Goal: Information Seeking & Learning: Learn about a topic

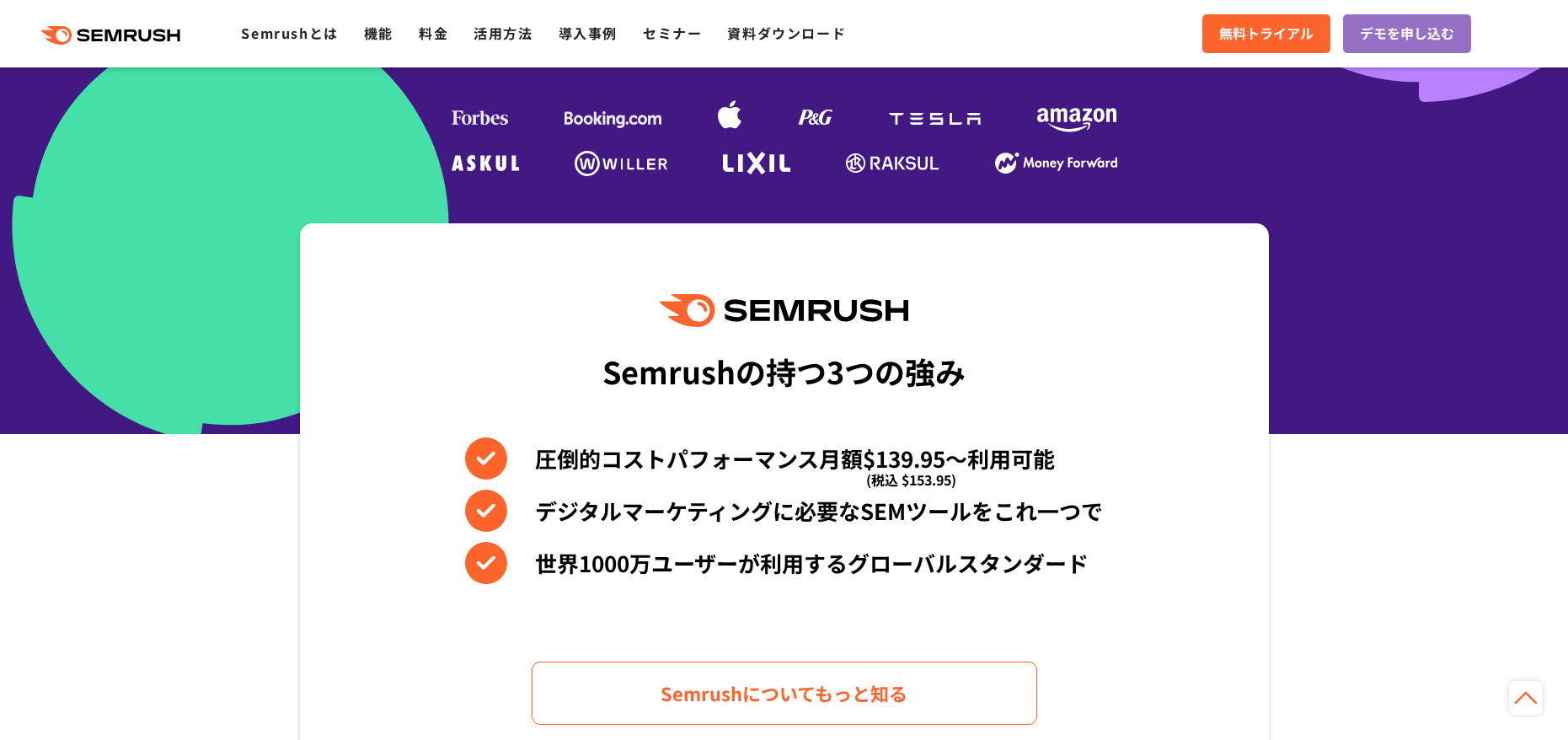
scroll to position [675, 0]
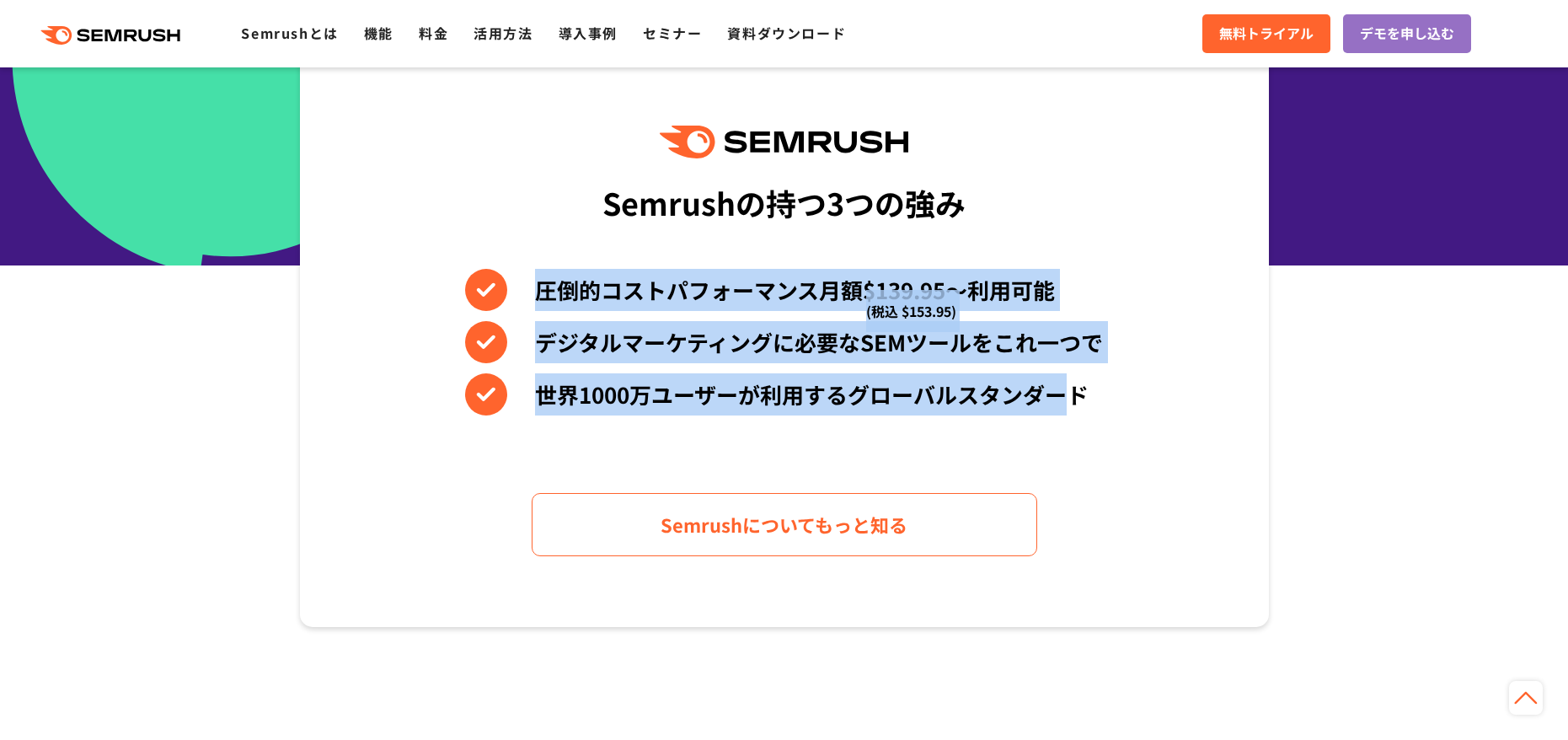
drag, startPoint x: 1069, startPoint y: 395, endPoint x: 435, endPoint y: 280, distance: 644.3
click at [435, 280] on div "Semrushの持つ3つの強み 圧倒的コストパフォーマンス月額$139.95〜利用可能 (税込 $153.95) デジタルマーケティングに必要なSEMツールを…" at bounding box center [784, 341] width 968 height 573
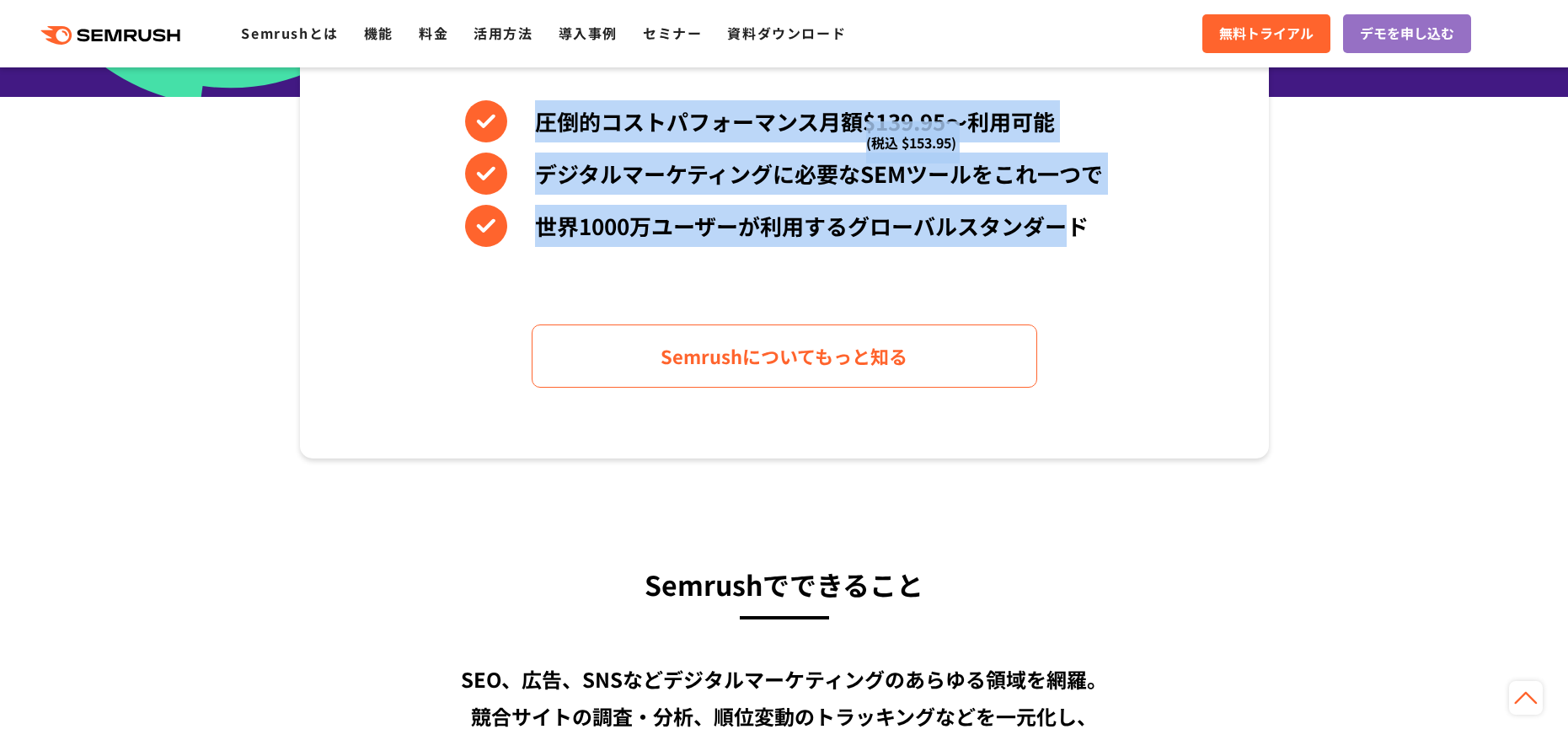
scroll to position [1180, 0]
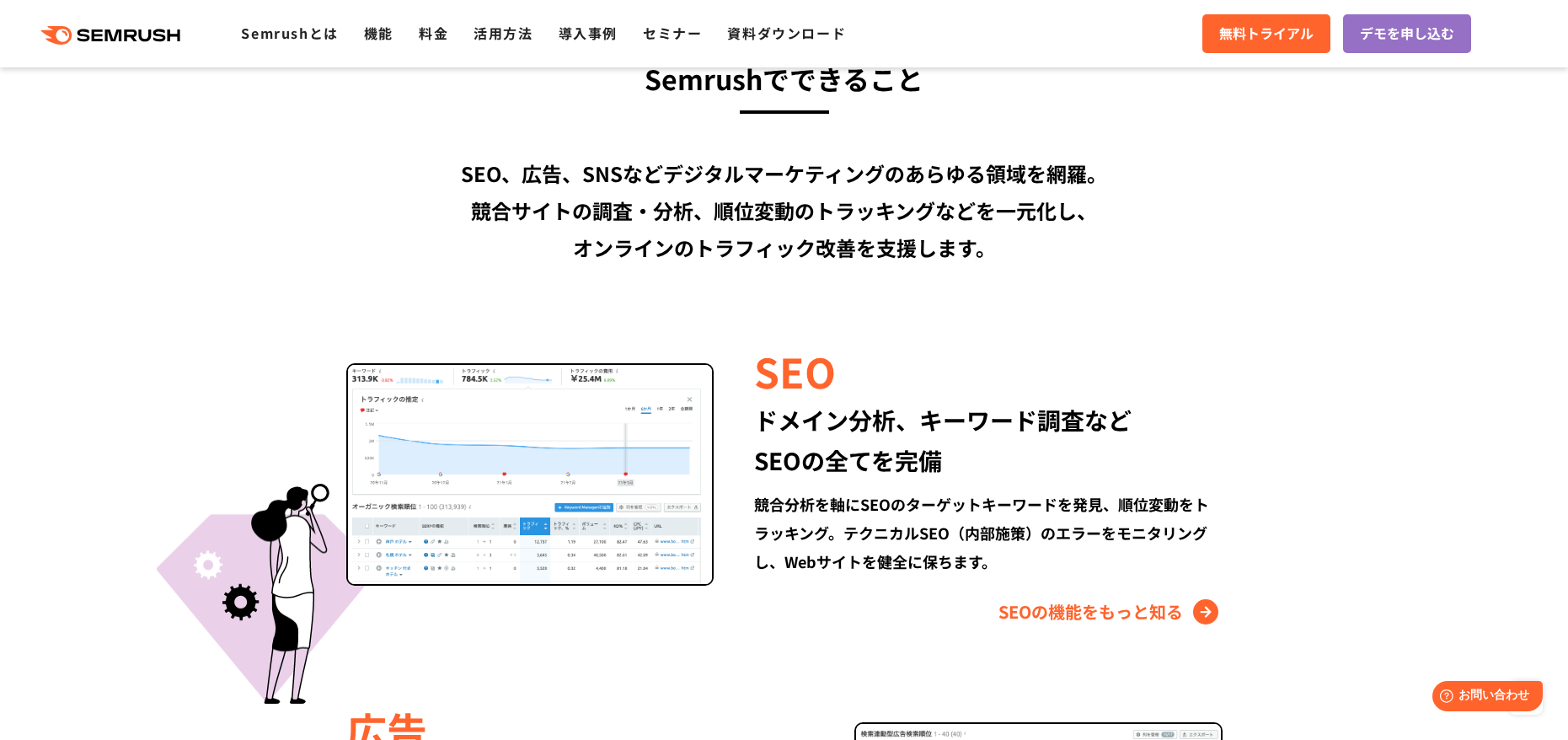
scroll to position [1096, 0]
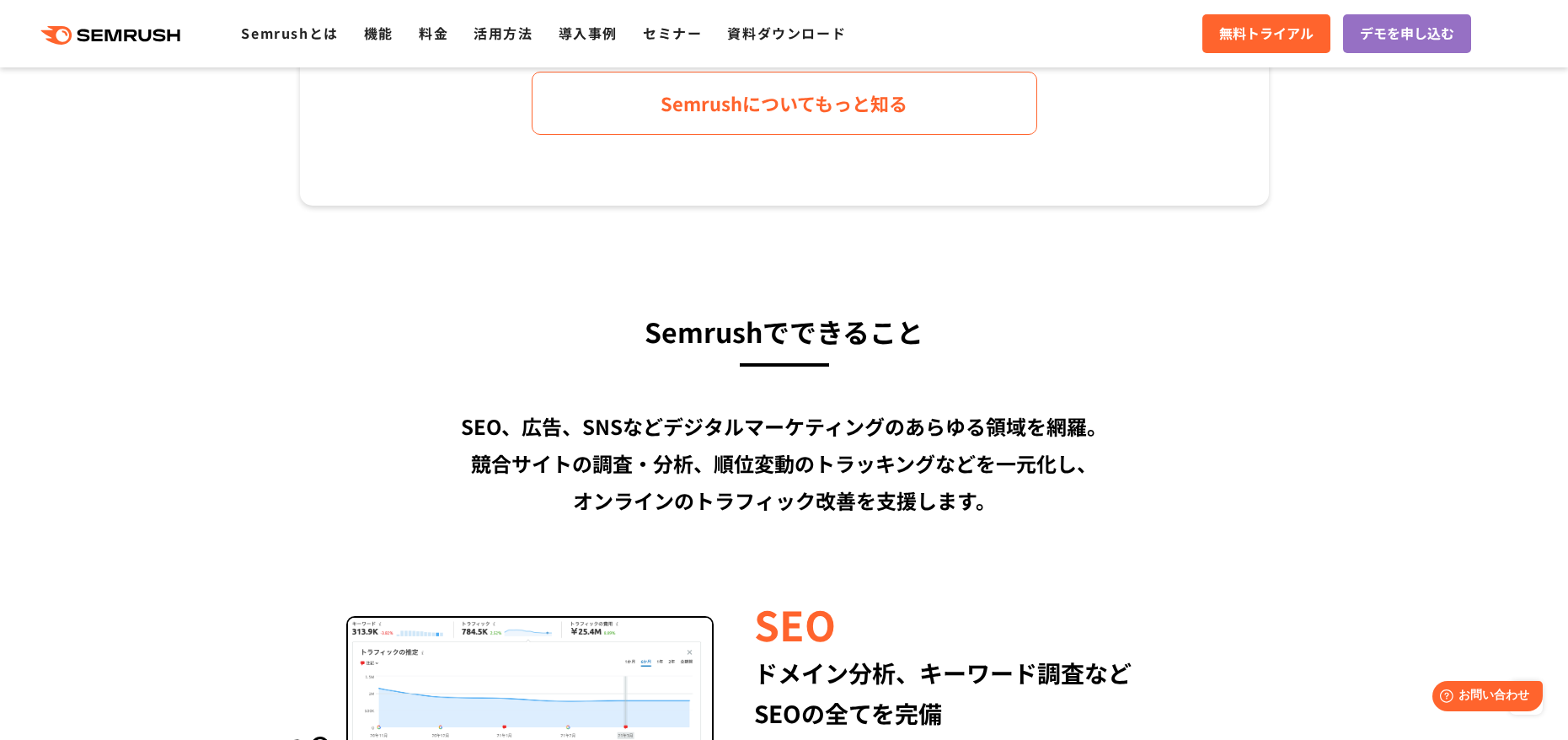
click at [869, 444] on div "SEO、広告、SNSなどデジタルマーケティングのあらゆる領域を網羅。 競合サイトの調査・分析、順位変動のトラッキングなどを一元化し、 オンラインのトラフィック…" at bounding box center [784, 464] width 968 height 112
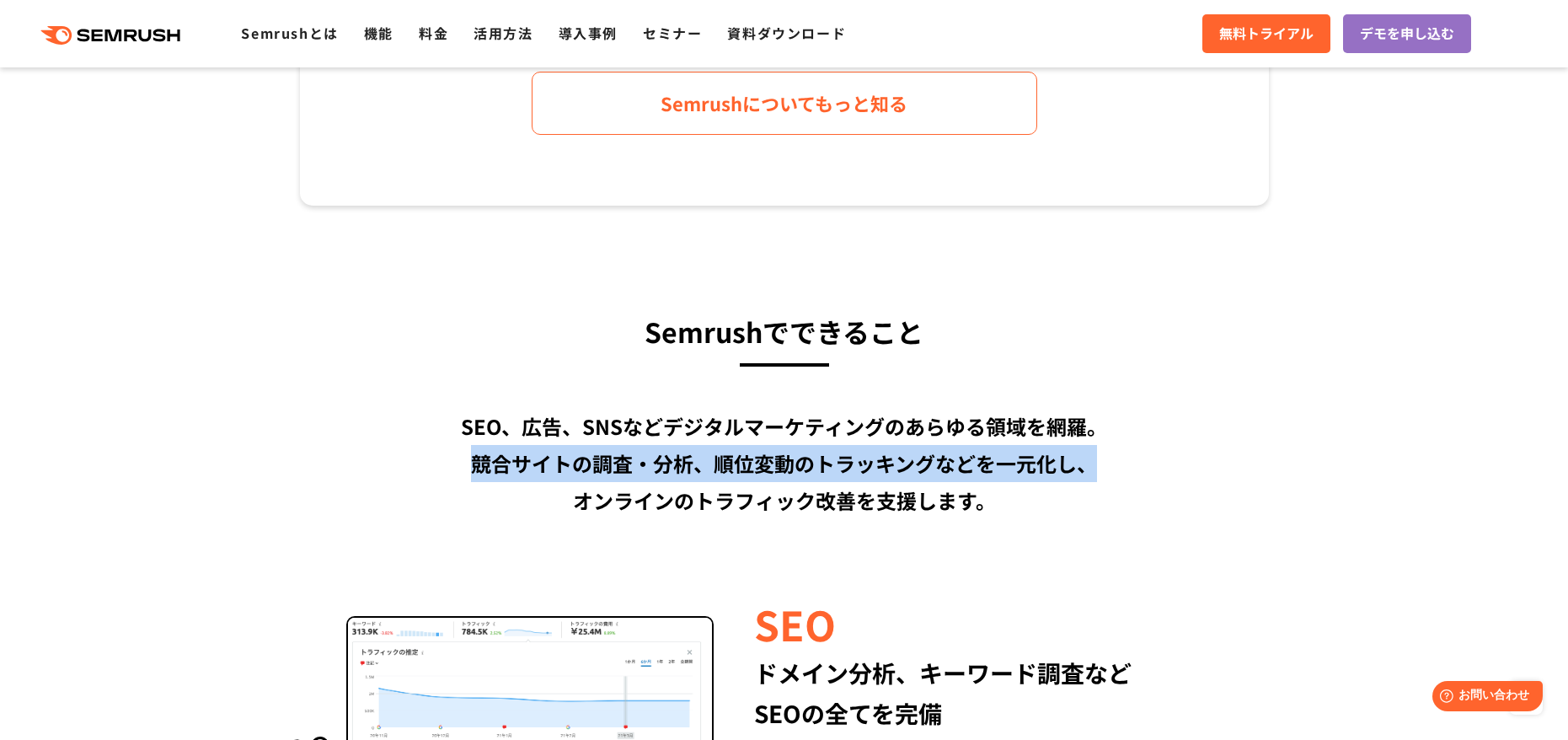
drag, startPoint x: 471, startPoint y: 463, endPoint x: 1100, endPoint y: 482, distance: 629.3
click at [1100, 482] on div "SEO、広告、SNSなどデジタルマーケティングのあらゆる領域を網羅。 競合サイトの調査・分析、順位変動のトラッキングなどを一元化し、 オンラインのトラフィック…" at bounding box center [784, 464] width 968 height 112
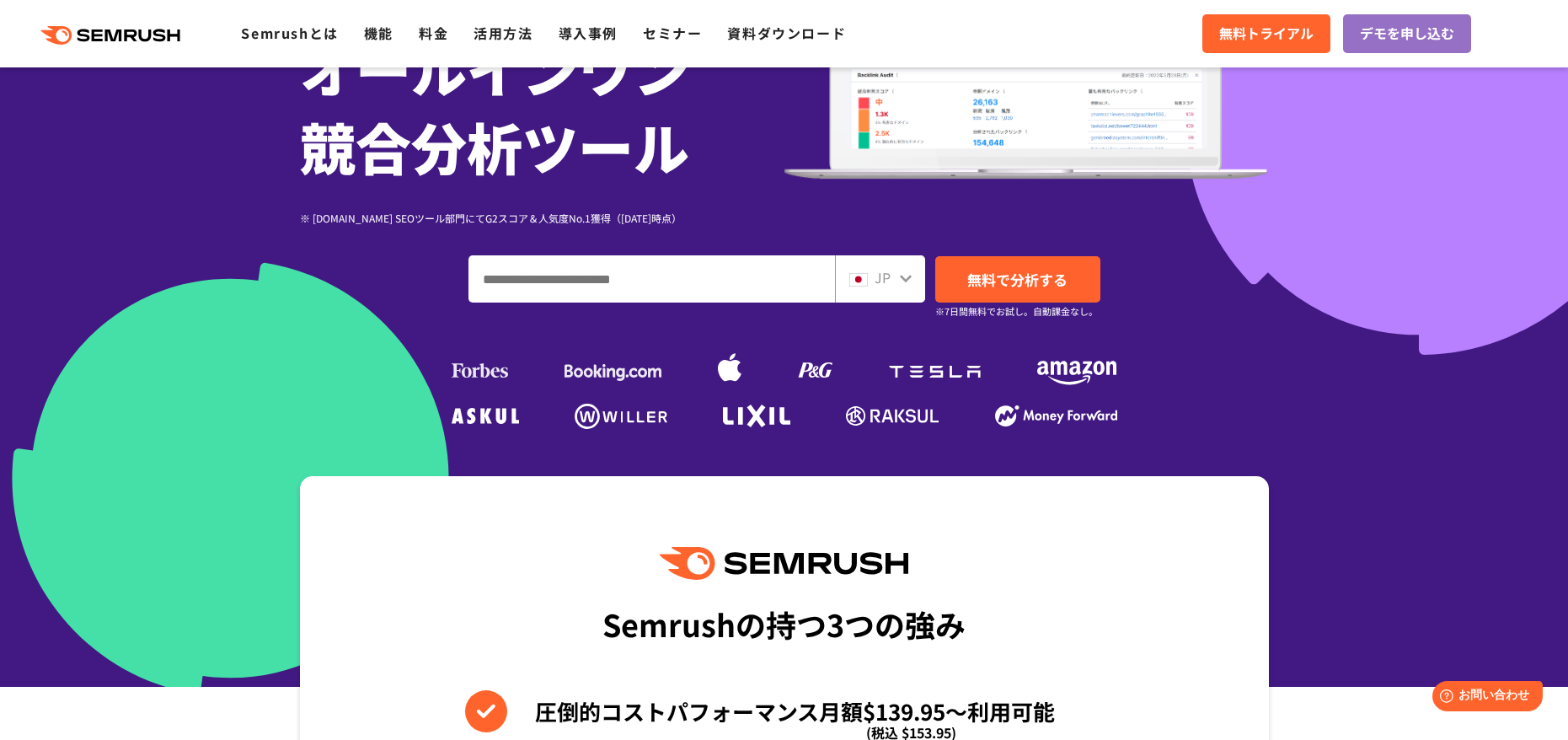
scroll to position [505, 0]
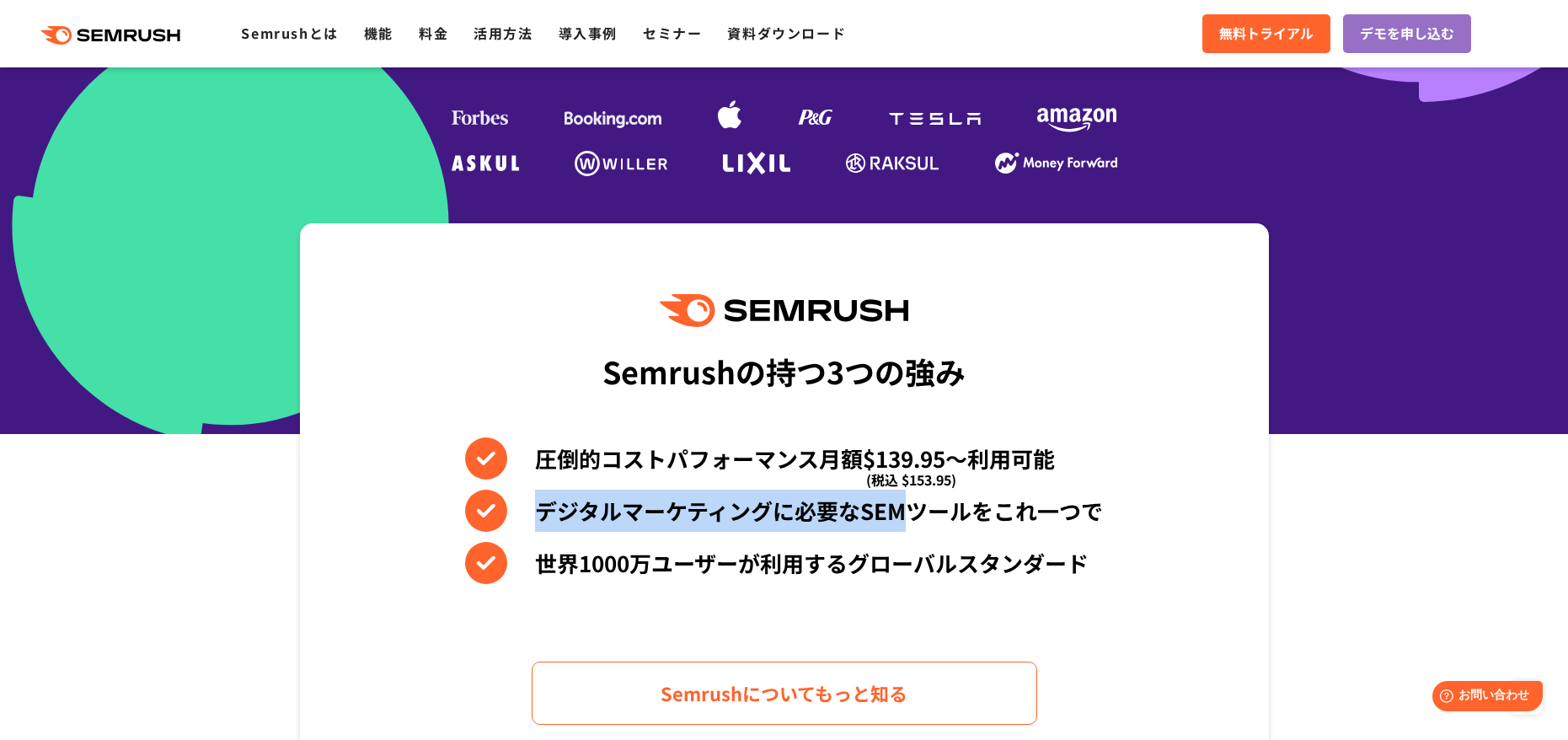
drag, startPoint x: 543, startPoint y: 513, endPoint x: 908, endPoint y: 520, distance: 365.1
click at [908, 520] on li "デジタルマーケティングに必要なSEMツールをこれ一つで" at bounding box center [784, 511] width 637 height 43
copy li "デジタルマーケティングに必要なSEM"
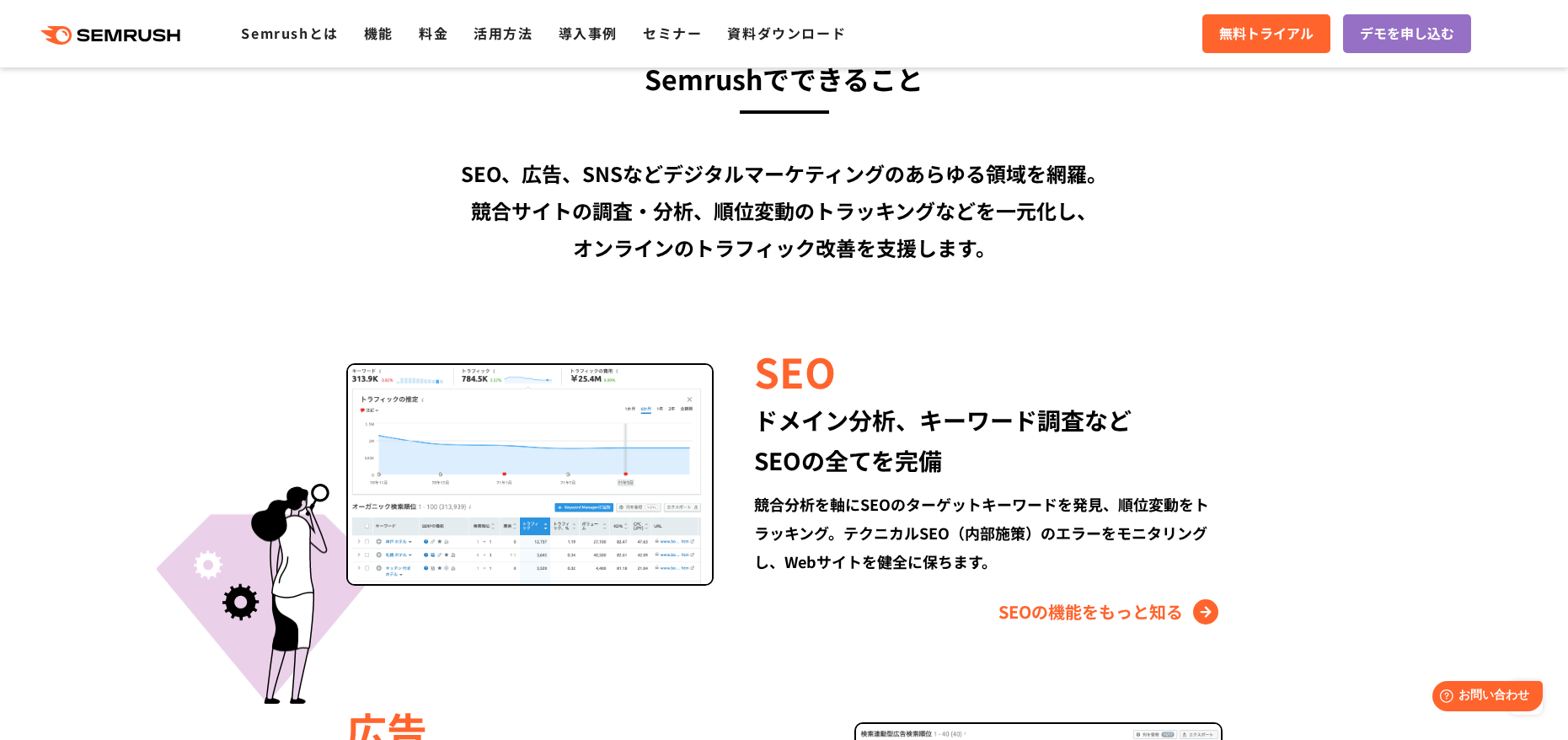
scroll to position [1517, 0]
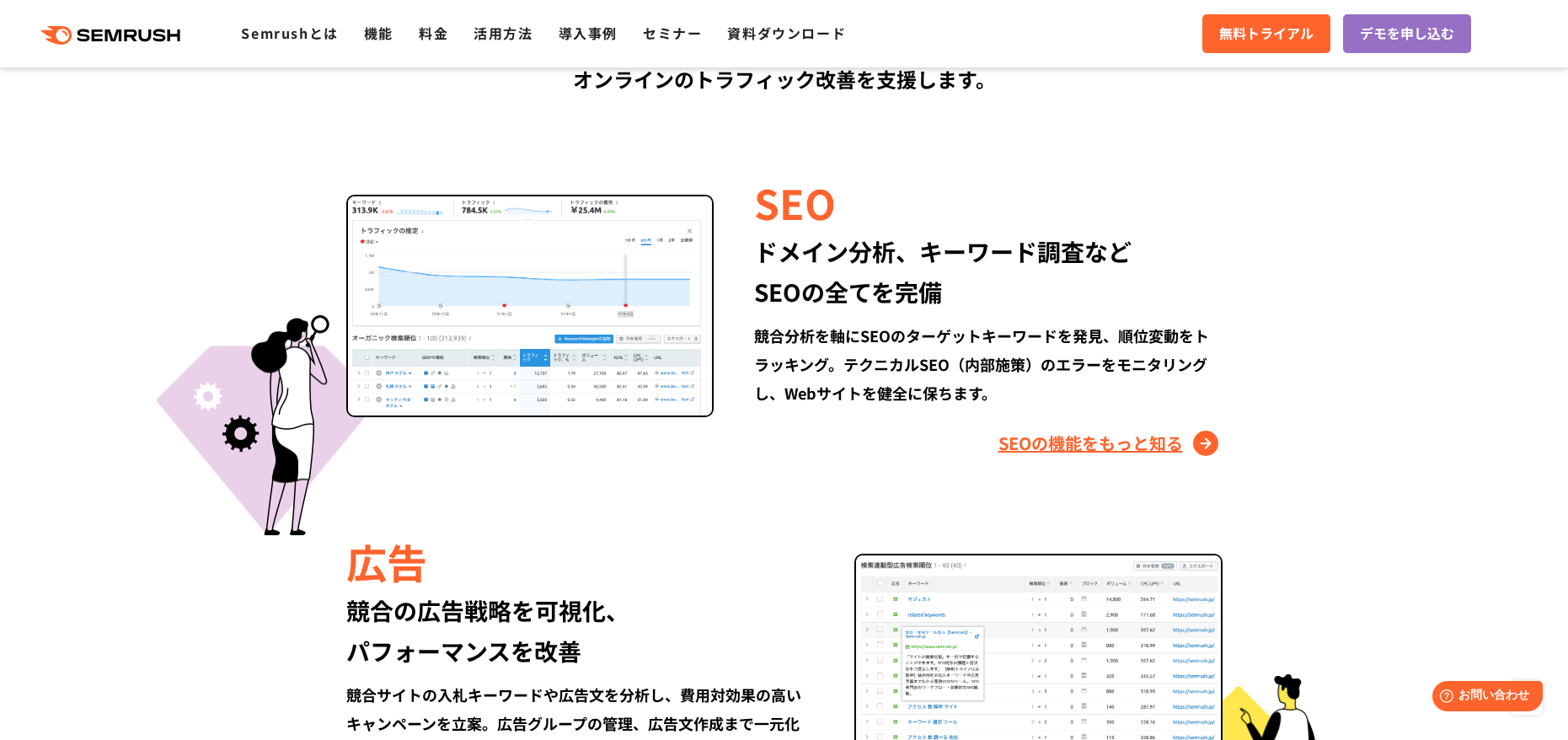
click at [1037, 439] on link "SEOの機能をもっと知る" at bounding box center [1110, 443] width 224 height 27
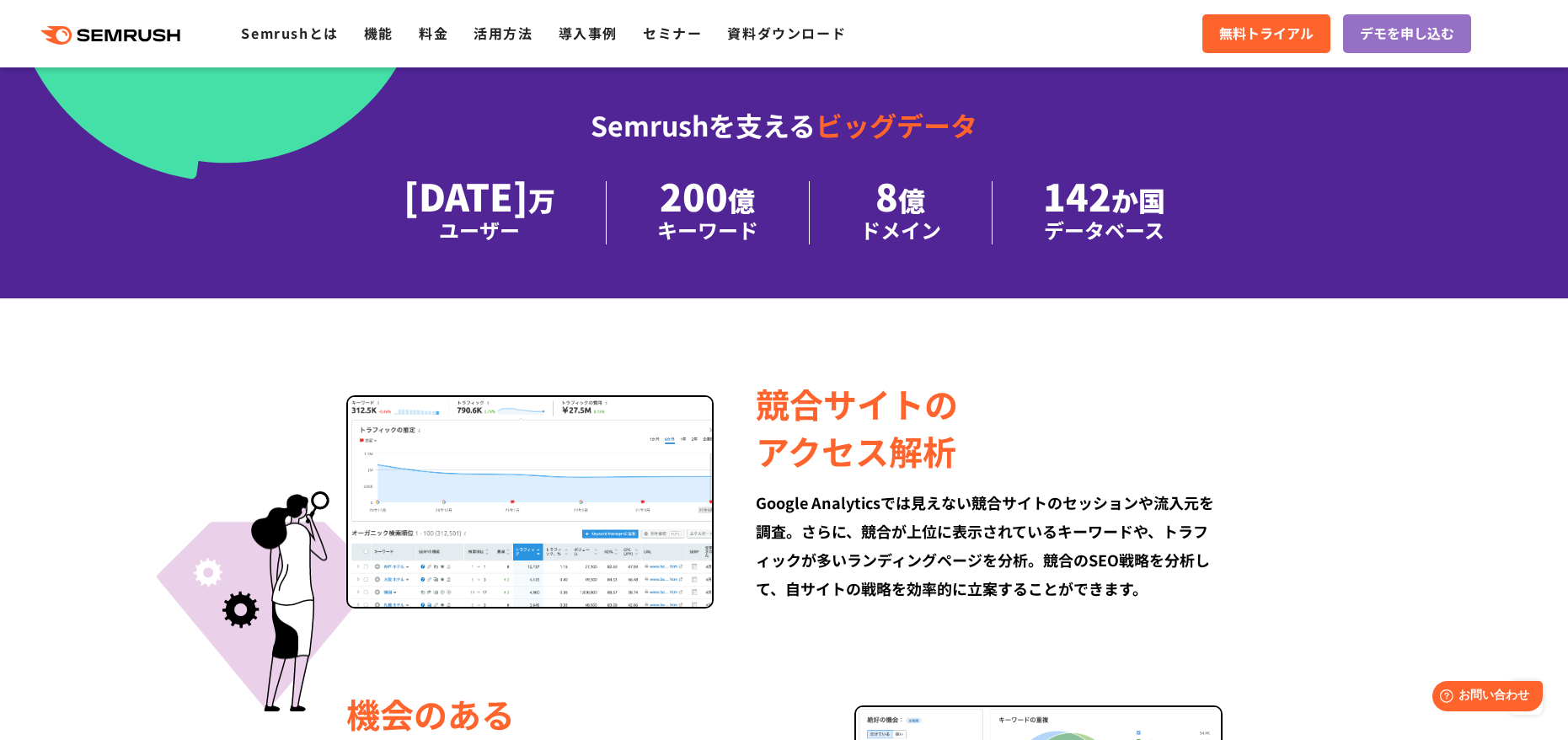
scroll to position [675, 0]
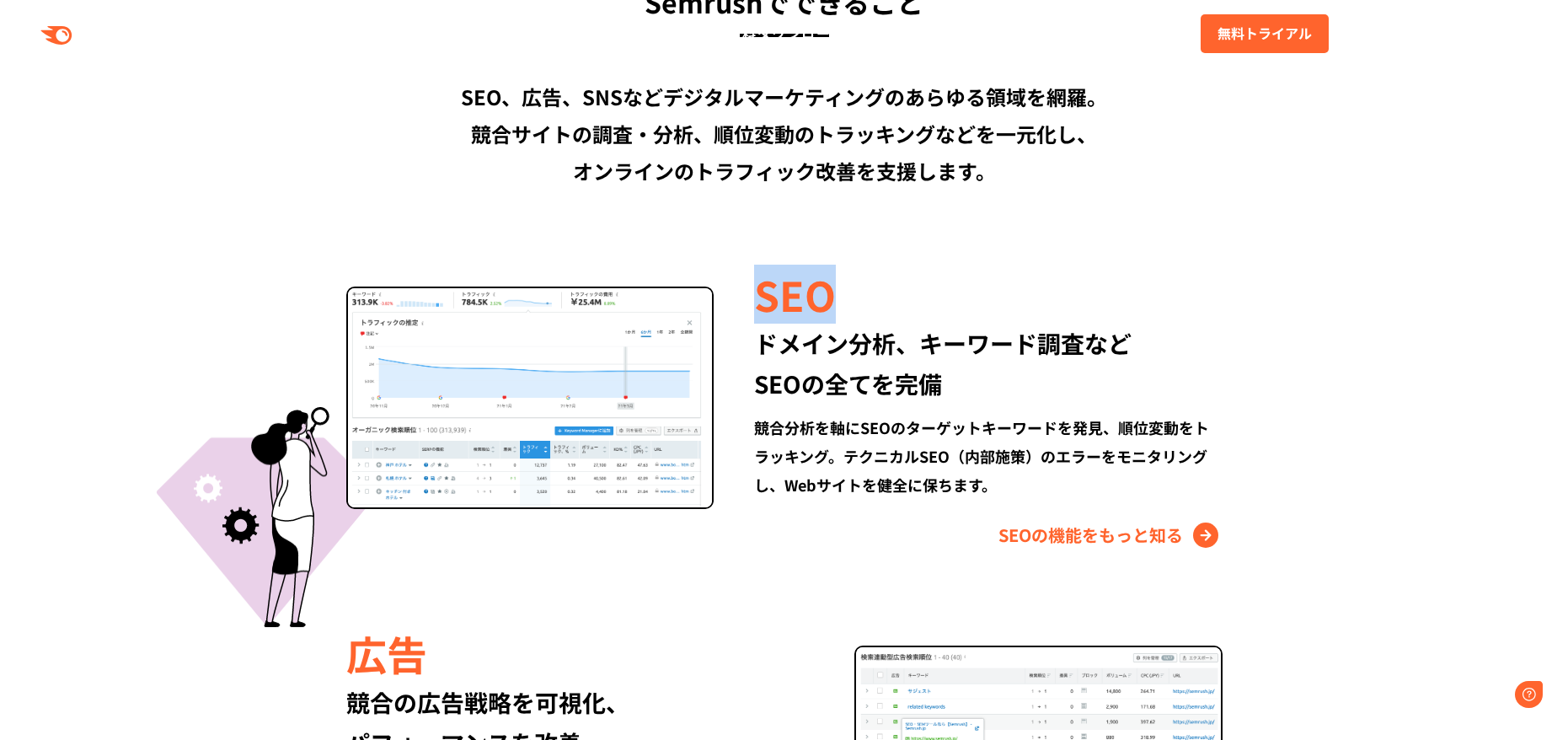
drag, startPoint x: 833, startPoint y: 206, endPoint x: 757, endPoint y: 209, distance: 76.1
click at [757, 266] on div "SEO" at bounding box center [987, 294] width 467 height 58
copy div "SEO"
click at [810, 413] on div "競合分析を軸にSEOのターゲットキーワードを発見、順位変動をトラッキング。テクニカルSEO（内部施策）のエラーをモニタリングし、Webサイトを健全に保ちます。" at bounding box center [987, 455] width 467 height 86
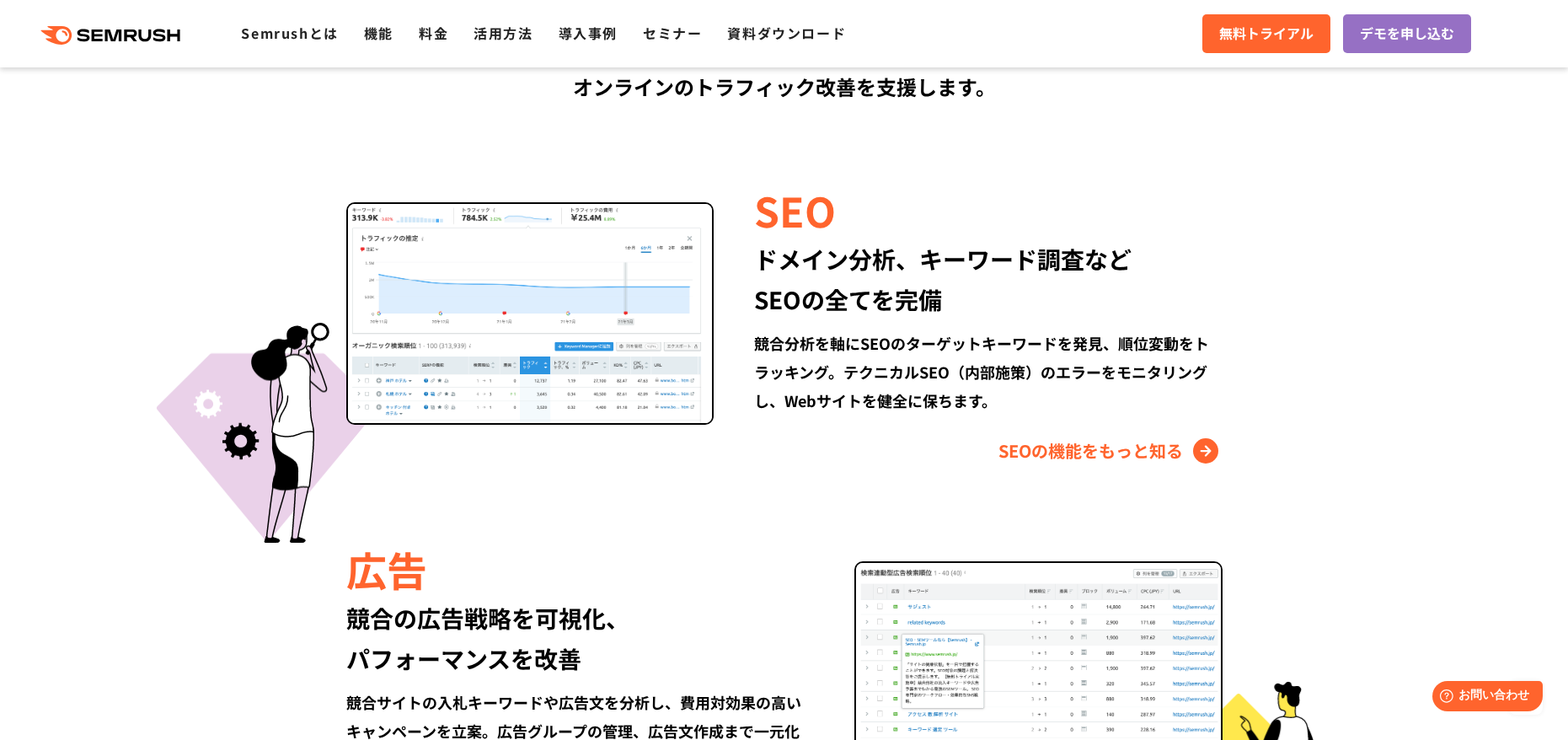
scroll to position [1594, 0]
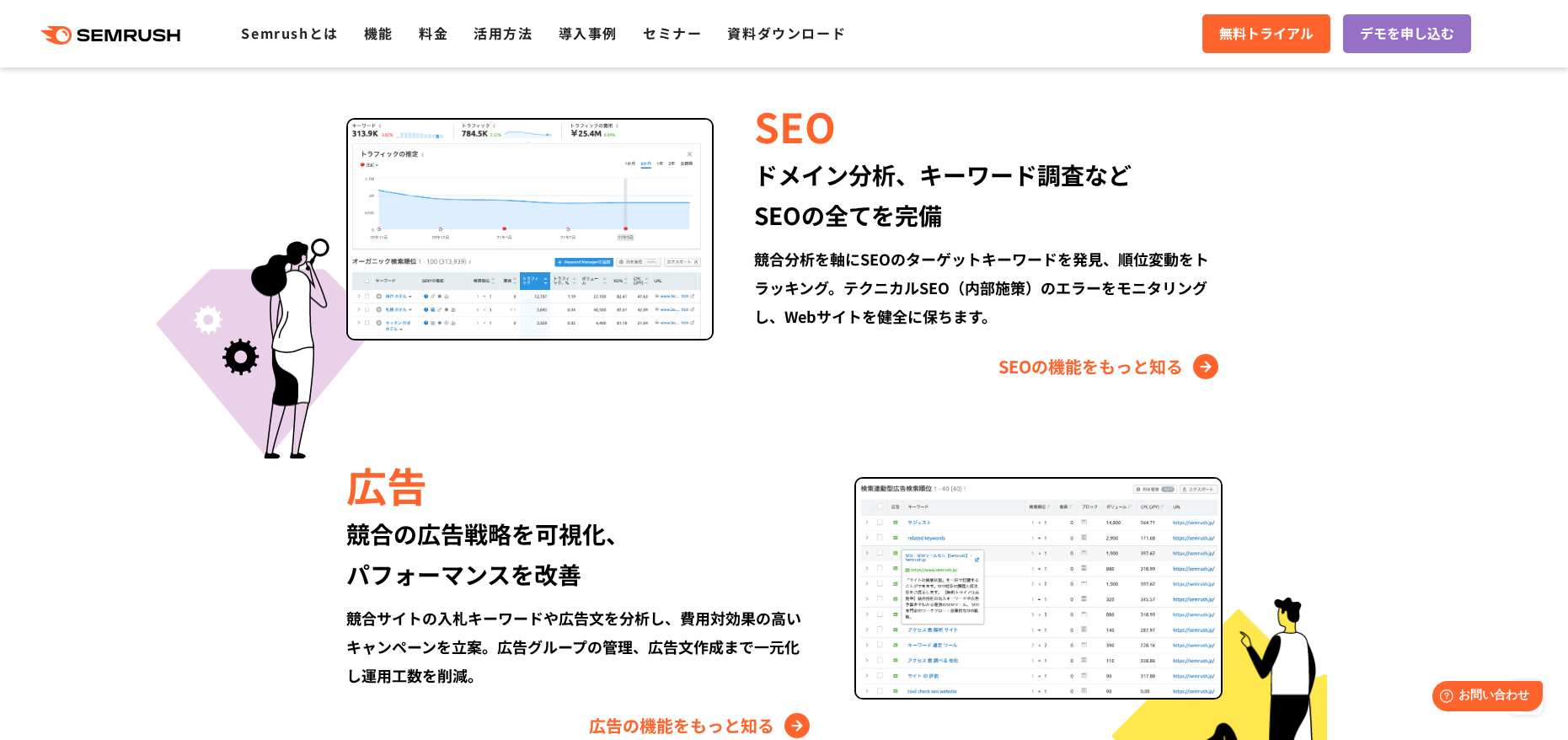
click at [611, 656] on div "Semrushでできること SEO、広告、SNSなどデジタルマーケティングのあらゆる領域を網羅。 競合サイトの調査・分析、順位変動のトラッキングなどを一元化し…" at bounding box center [784, 563] width 1002 height 1505
click at [611, 713] on link "広告の機能をもっと知る" at bounding box center [702, 726] width 225 height 27
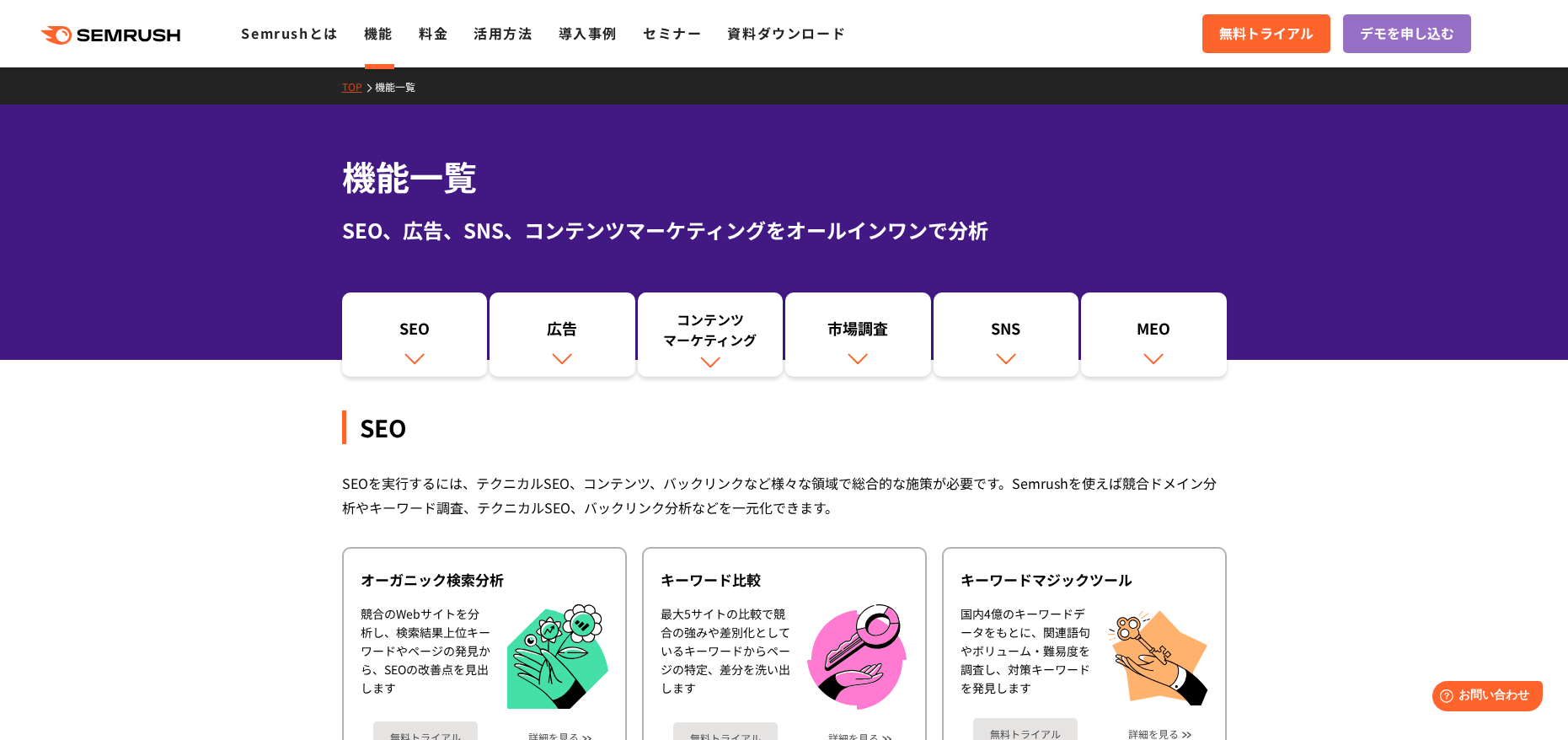
scroll to position [253, 0]
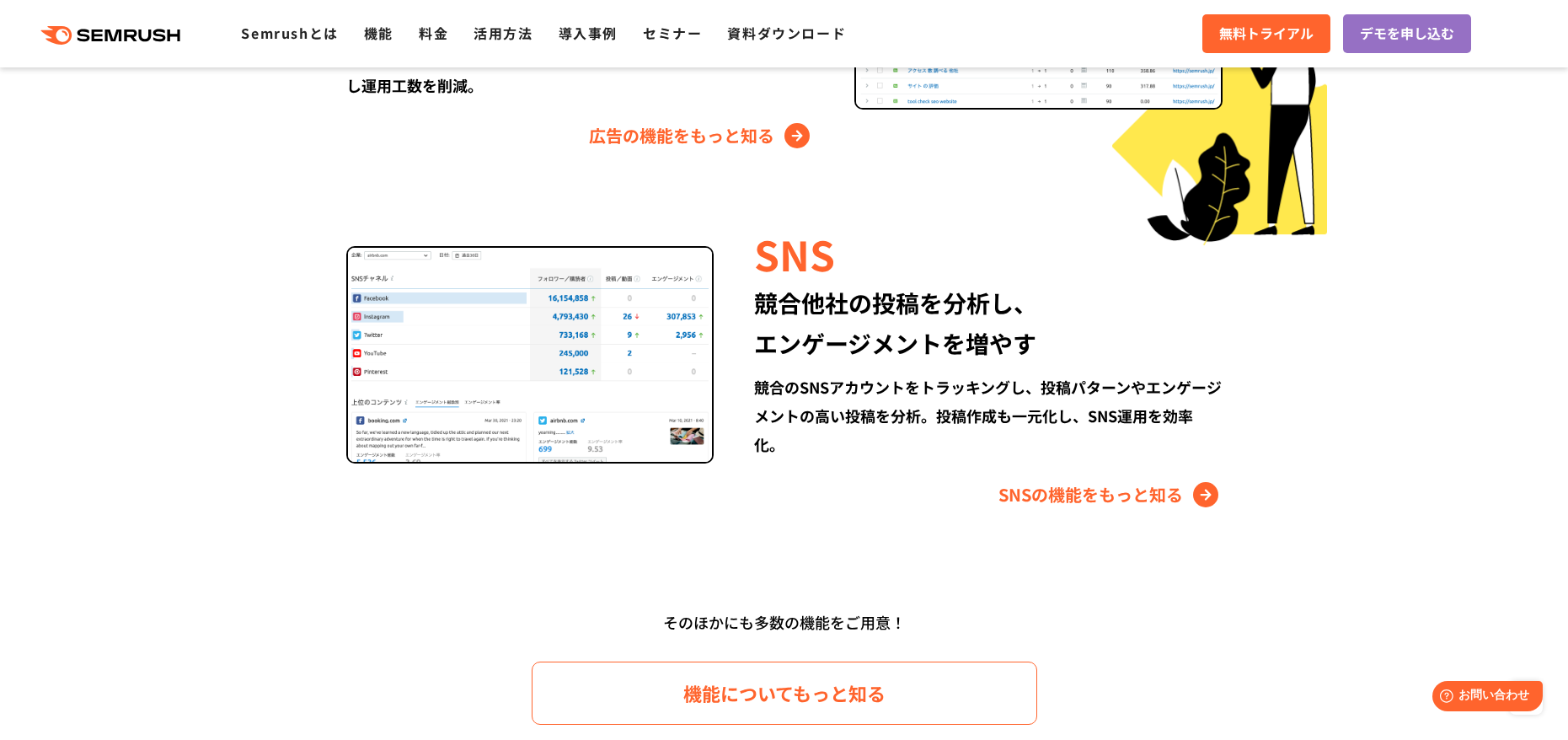
scroll to position [2016, 0]
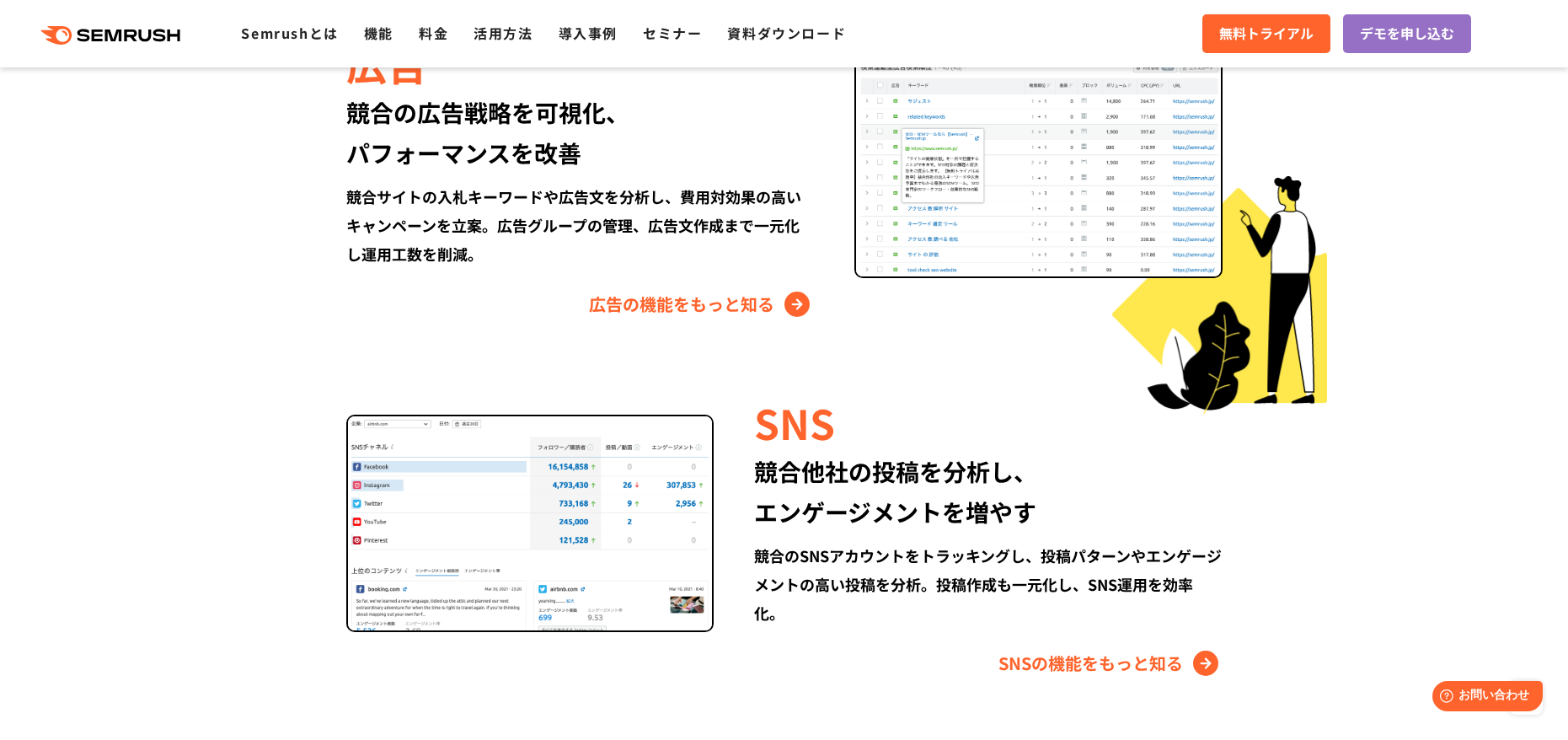
click at [809, 541] on div "競合のSNSアカウントをトラッキングし、投稿パターンやエンゲージメントの高い投稿を分析。投稿作成も一元化し、SNS運用を効率化。" at bounding box center [987, 584] width 467 height 86
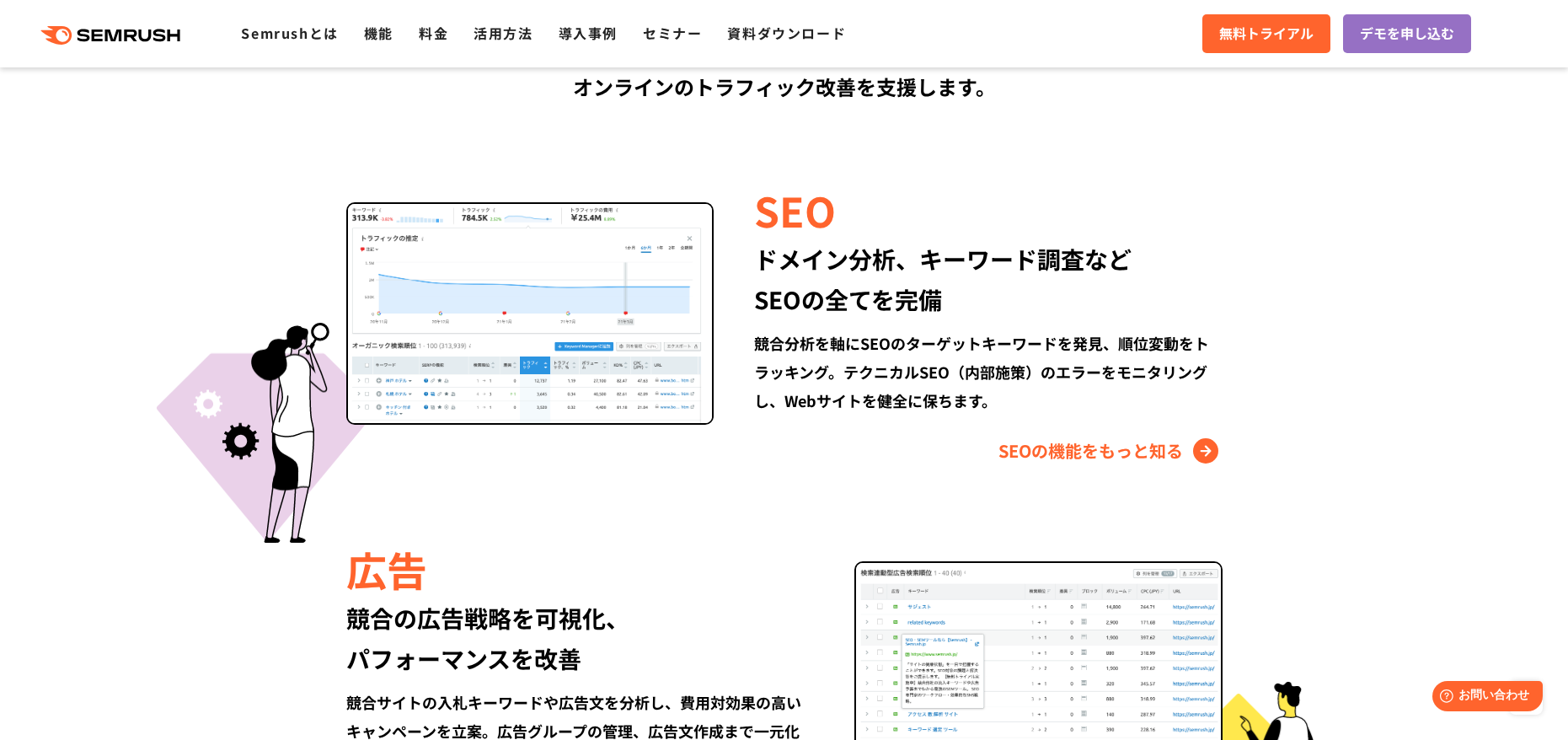
scroll to position [1261, 0]
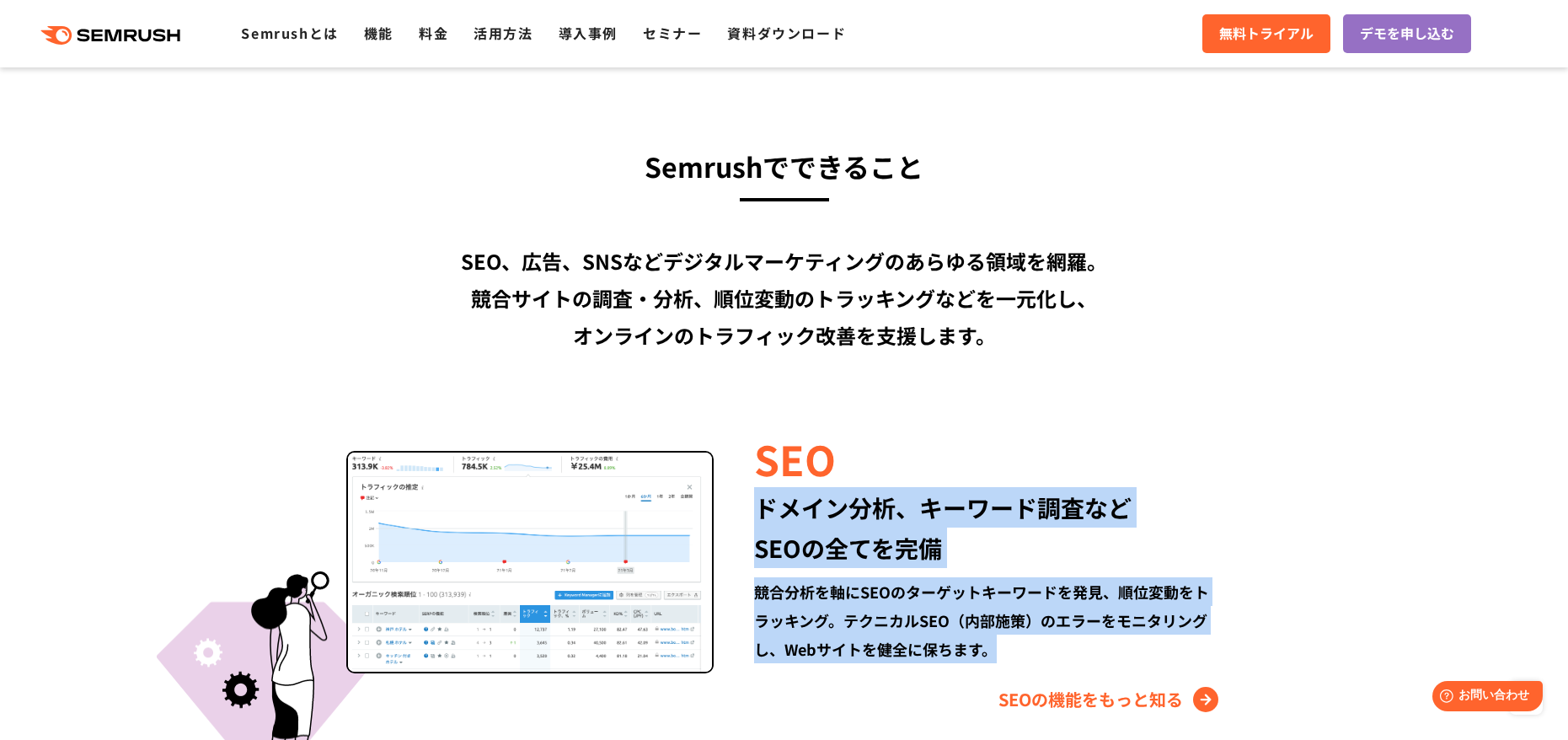
drag, startPoint x: 968, startPoint y: 631, endPoint x: 759, endPoint y: 525, distance: 234.3
click at [759, 525] on div "SEO ドメイン分析、キーワード調査など SEOの全てを完備 競合分析を軸にSEOのターゲットキーワードを発見、順位変動をトラッキング。テクニカルSEO（内部…" at bounding box center [967, 571] width 508 height 283
copy div "ドメイン分析、キーワード調査など SEOの全てを完備 競合分析を軸にSEOのターゲットキーワードを発見、順位変動をトラッキング。テクニカルSEO（内部施策）の…"
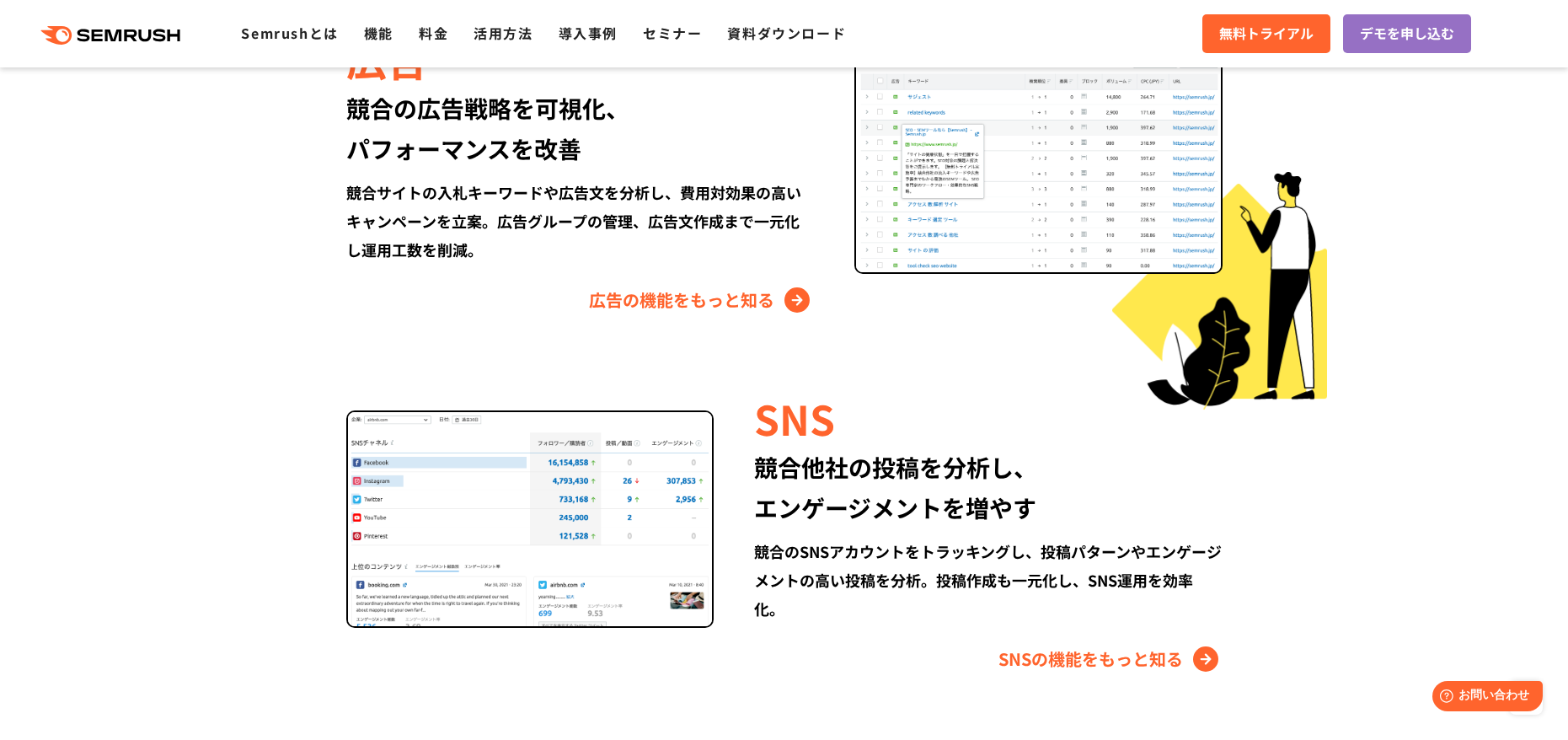
scroll to position [1935, 0]
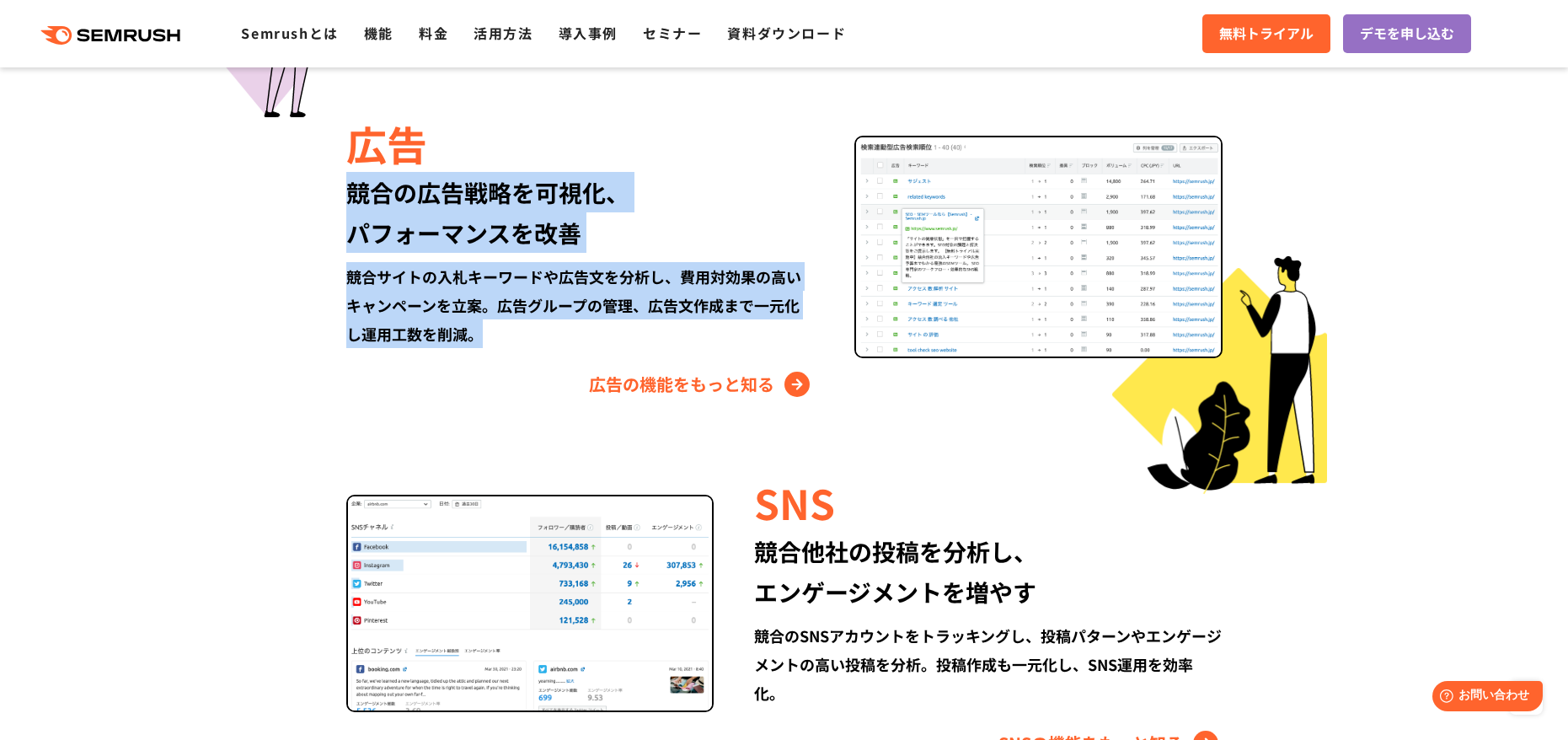
drag, startPoint x: 501, startPoint y: 334, endPoint x: 341, endPoint y: 200, distance: 208.7
click at [341, 200] on div "広告 競合の広告戦略を可視化、 パフォーマンスを改善 競合サイトの入札キーワードや広告文を分析し、費用対効果の高いキャンペーンを立案。広告グループの管理、広告…" at bounding box center [784, 255] width 968 height 283
click at [538, 249] on div "競合の広告戦略を可視化、 パフォーマンスを改善" at bounding box center [580, 213] width 467 height 81
drag, startPoint x: 511, startPoint y: 321, endPoint x: 358, endPoint y: 218, distance: 184.4
click at [357, 215] on div "広告 競合の広告戦略を可視化、 パフォーマンスを改善 競合サイトの入札キーワードや広告文を分析し、費用対効果の高いキャンペーンを立案。広告グループの管理、広告…" at bounding box center [600, 255] width 508 height 283
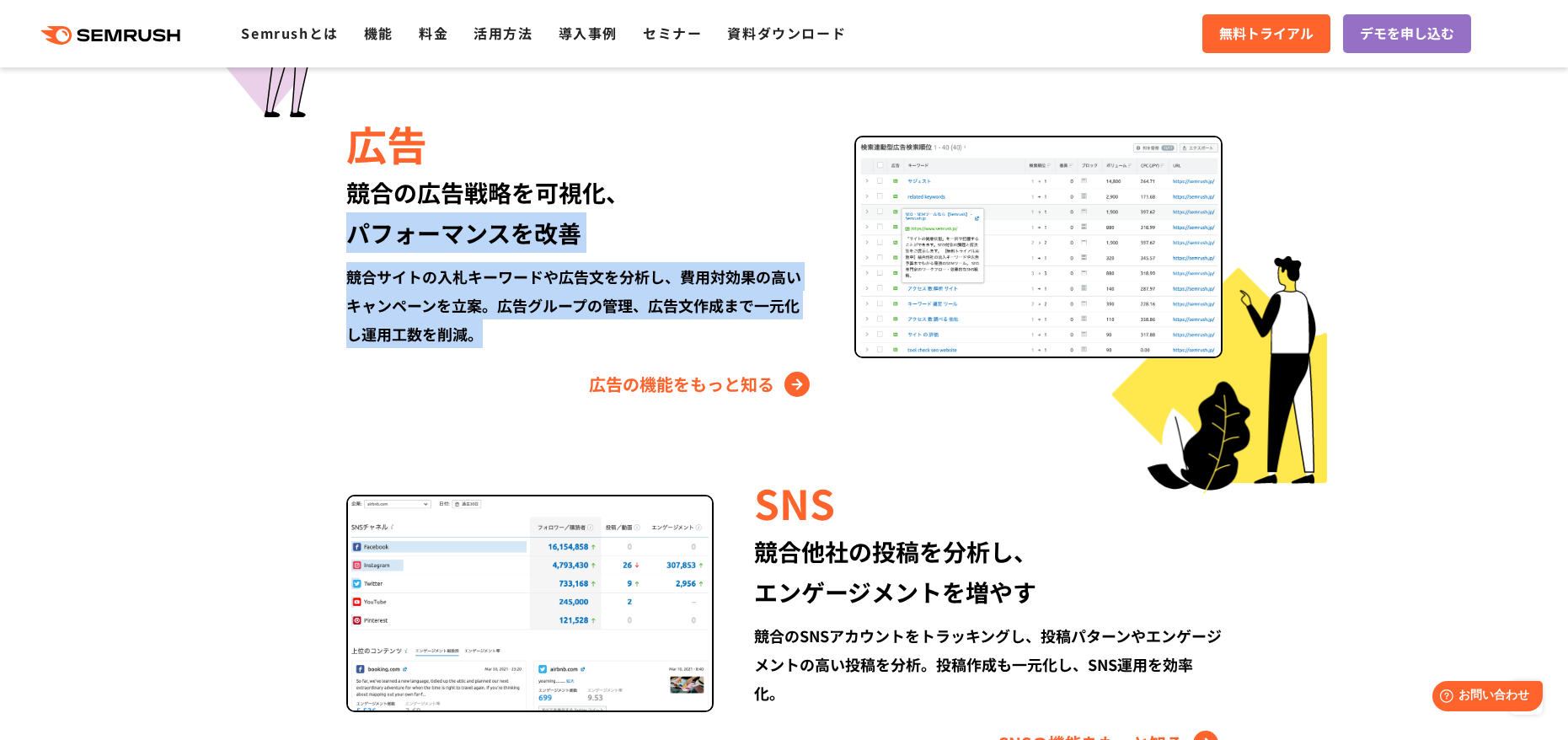
click at [483, 246] on div "競合の広告戦略を可視化、 パフォーマンスを改善" at bounding box center [580, 213] width 467 height 81
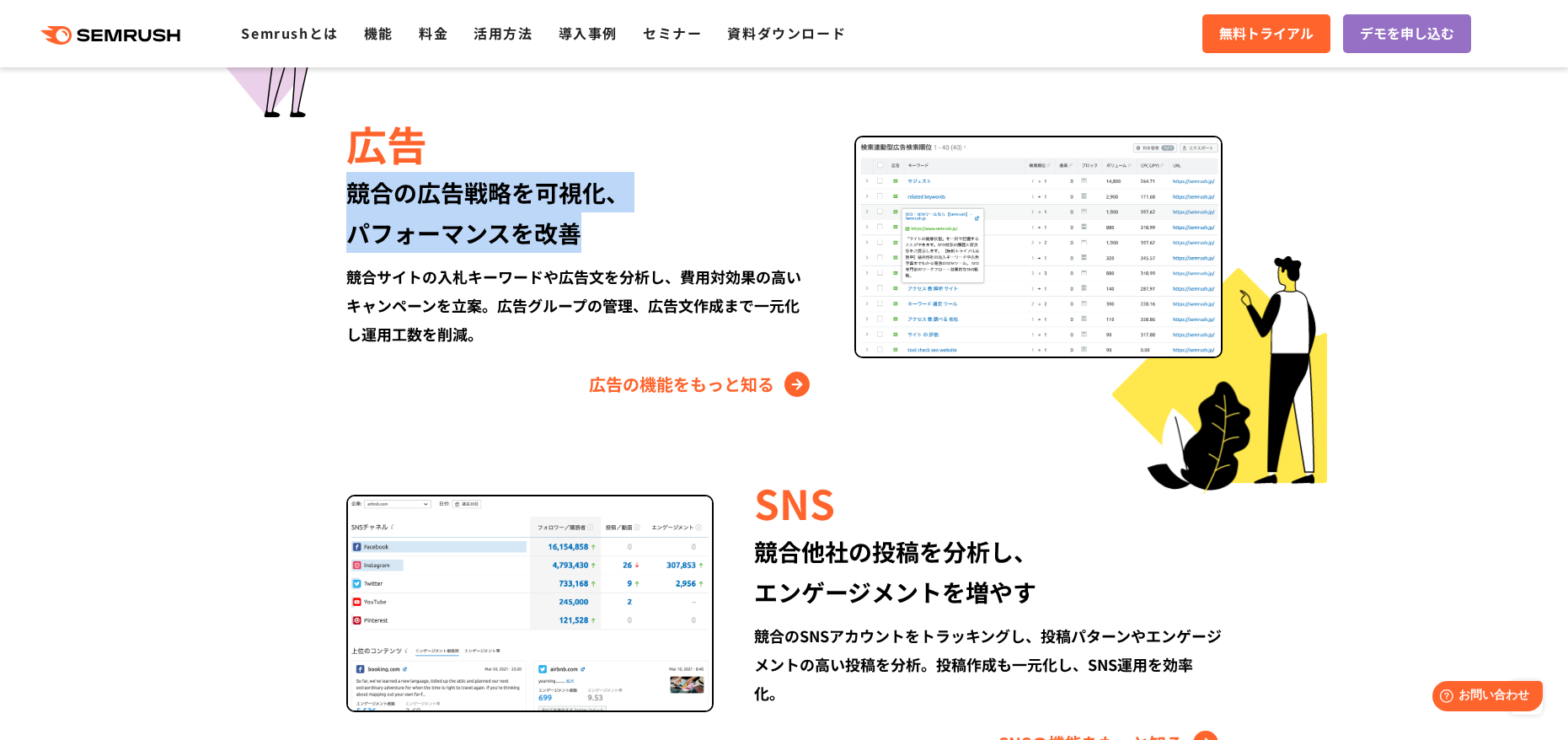
drag, startPoint x: 583, startPoint y: 236, endPoint x: 332, endPoint y: 188, distance: 255.5
click at [332, 188] on div "広告 競合の広告戦略を可視化、 パフォーマンスを改善 競合サイトの入札キーワードや広告文を分析し、費用対効果の高いキャンペーンを立案。広告グループの管理、広告…" at bounding box center [784, 255] width 968 height 283
copy div "競合の広告戦略を可視化、 パフォーマンスを改善"
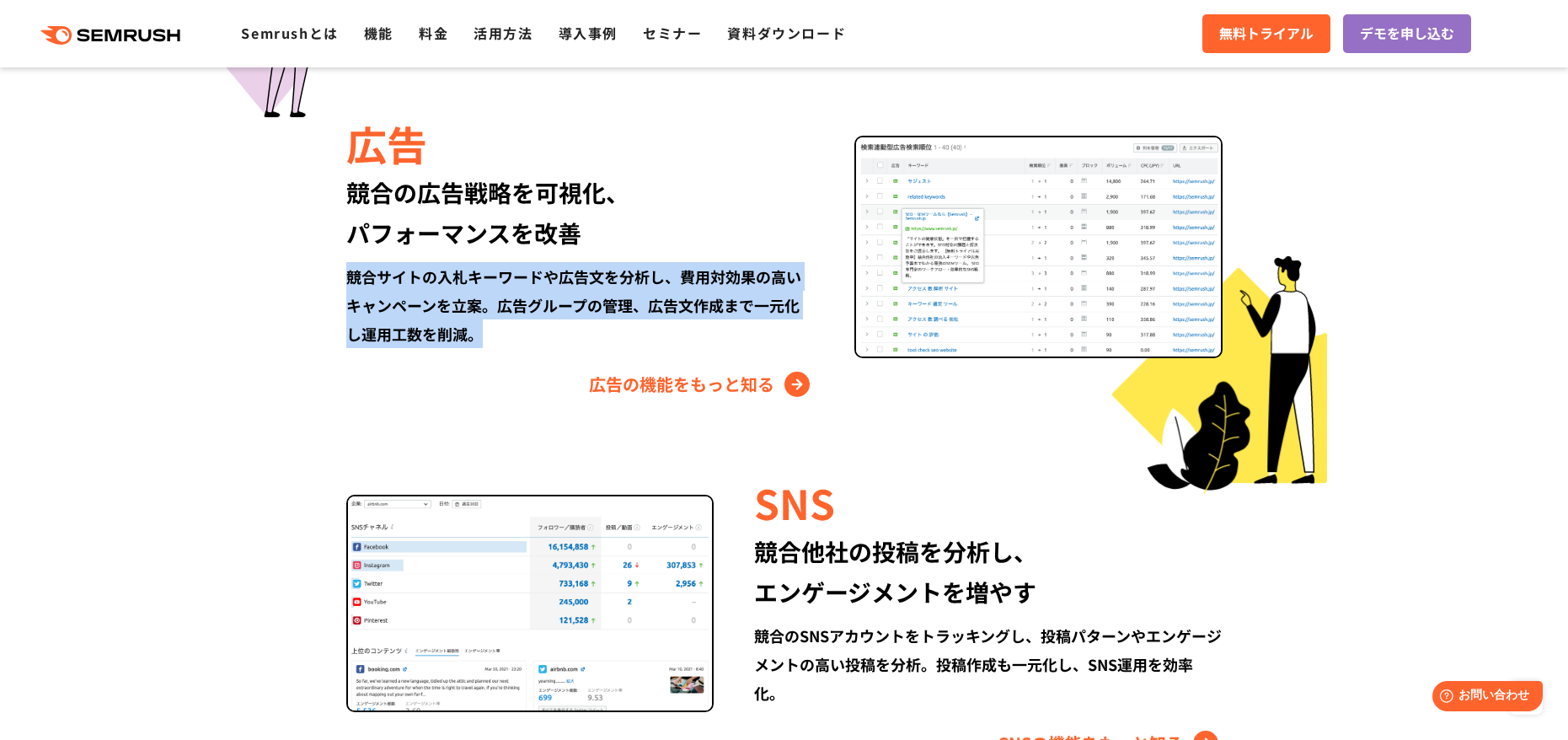
drag, startPoint x: 496, startPoint y: 337, endPoint x: 343, endPoint y: 281, distance: 162.9
click at [343, 281] on div "広告 競合の広告戦略を可視化、 パフォーマンスを改善 競合サイトの入札キーワードや広告文を分析し、費用対効果の高いキャンペーンを立案。広告グループの管理、広告…" at bounding box center [784, 255] width 968 height 283
copy div "競合サイトの入札キーワードや広告文を分析し、費用対効果の高いキャンペーンを立案。広告グループの管理、広告文作成まで一元化し運用工数を削減。"
drag, startPoint x: 276, startPoint y: 322, endPoint x: 270, endPoint y: 297, distance: 25.7
click at [277, 322] on section "Semrushでできること SEO、広告、SNSなどデジタルマーケティングのあらゆる領域を網羅。 競合サイトの調査・分析、順位変動のトラッキングなどを一元化し…" at bounding box center [784, 207] width 1568 height 1683
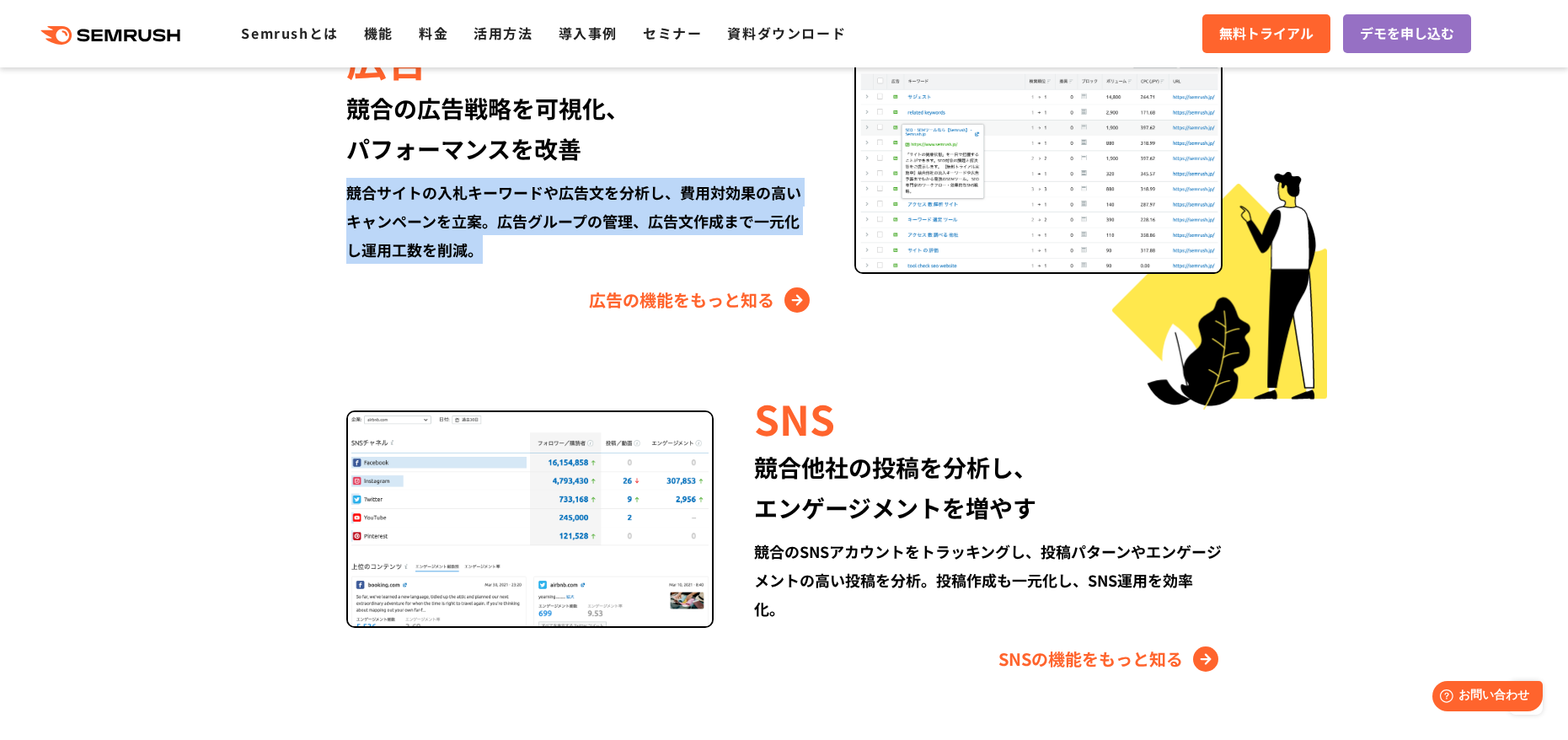
scroll to position [2104, 0]
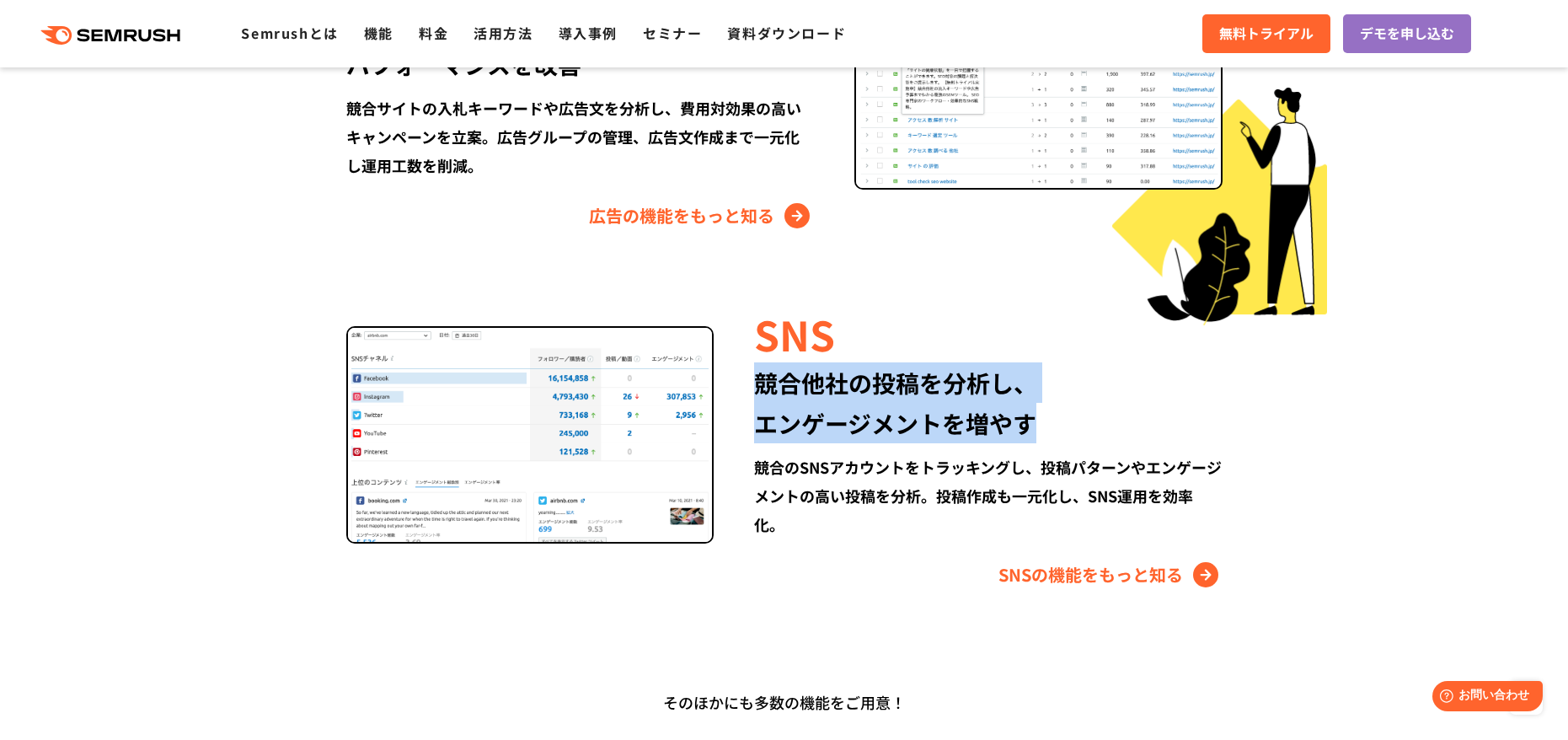
drag, startPoint x: 957, startPoint y: 406, endPoint x: 753, endPoint y: 387, distance: 204.9
click at [753, 387] on div "SNS 競合他社の投稿を分析し、 エンゲージメントを増やす 競合のSNSアカウントをトラッキングし、投稿パターンやエンゲージメントの高い投稿を分析。投稿作成も…" at bounding box center [967, 446] width 508 height 283
copy div "競合他社の投稿を分析し、 エンゲージメントを増やす"
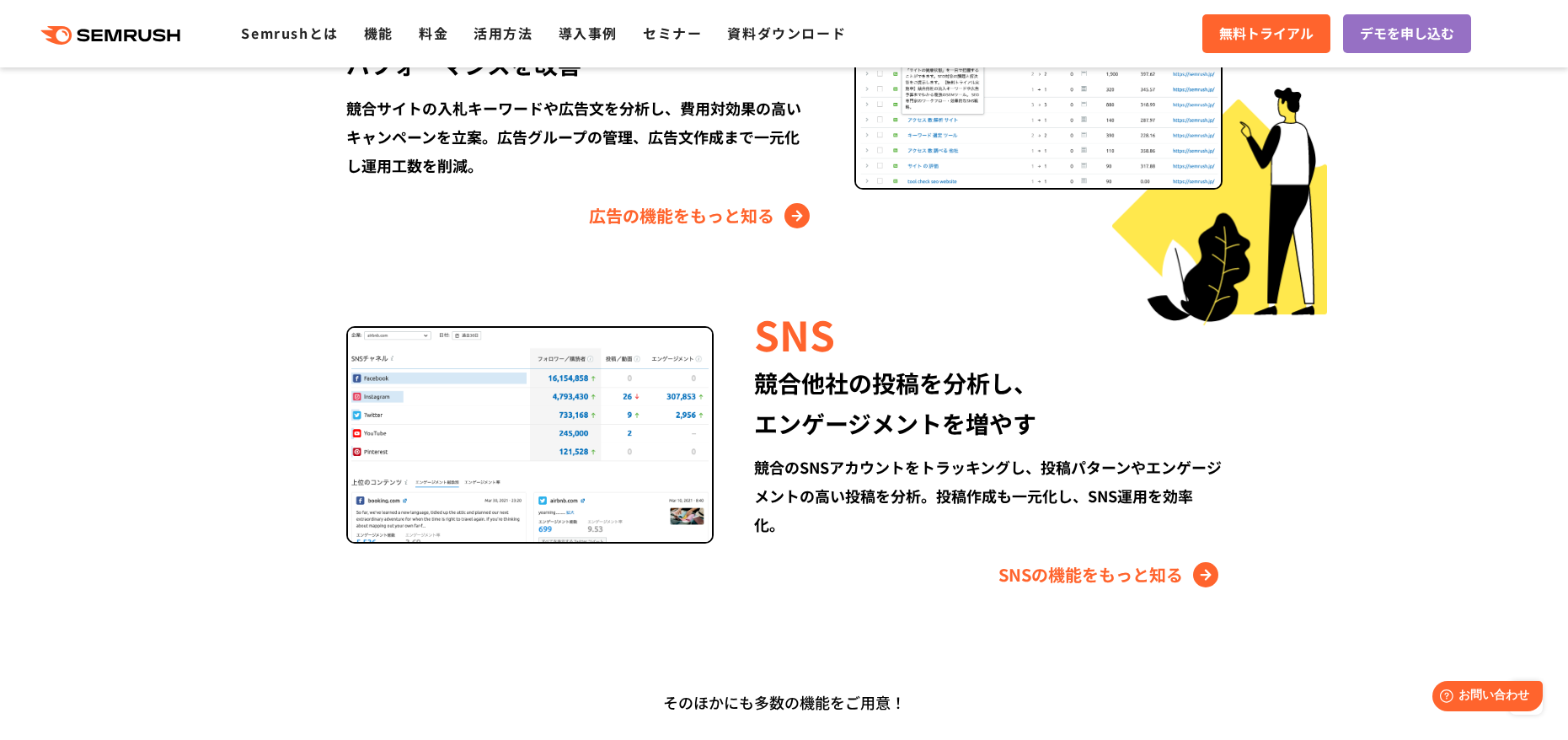
click at [859, 487] on div "競合のSNSアカウントをトラッキングし、投稿パターンやエンゲージメントの高い投稿を分析。投稿作成も一元化し、SNS運用を効率化。" at bounding box center [987, 495] width 467 height 86
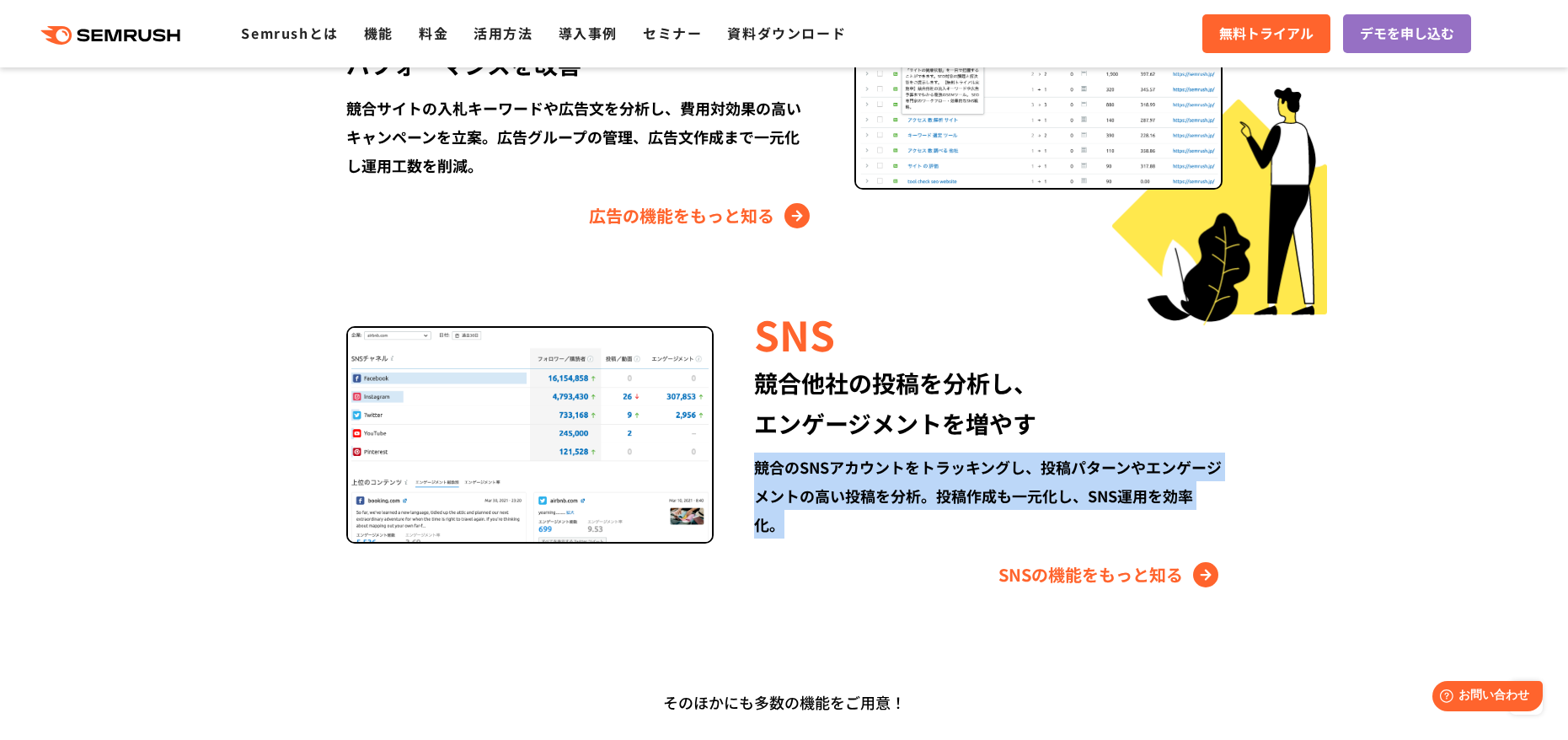
drag, startPoint x: 803, startPoint y: 525, endPoint x: 752, endPoint y: 468, distance: 76.5
click at [752, 468] on div "SNS 競合他社の投稿を分析し、 エンゲージメントを増やす 競合のSNSアカウントをトラッキングし、投稿パターンやエンゲージメントの高い投稿を分析。投稿作成も…" at bounding box center [967, 446] width 508 height 283
copy div "競合のSNSアカウントをトラッキングし、投稿パターンやエンゲージメントの高い投稿を分析。投稿作成も一元化し、SNS運用を効率化。"
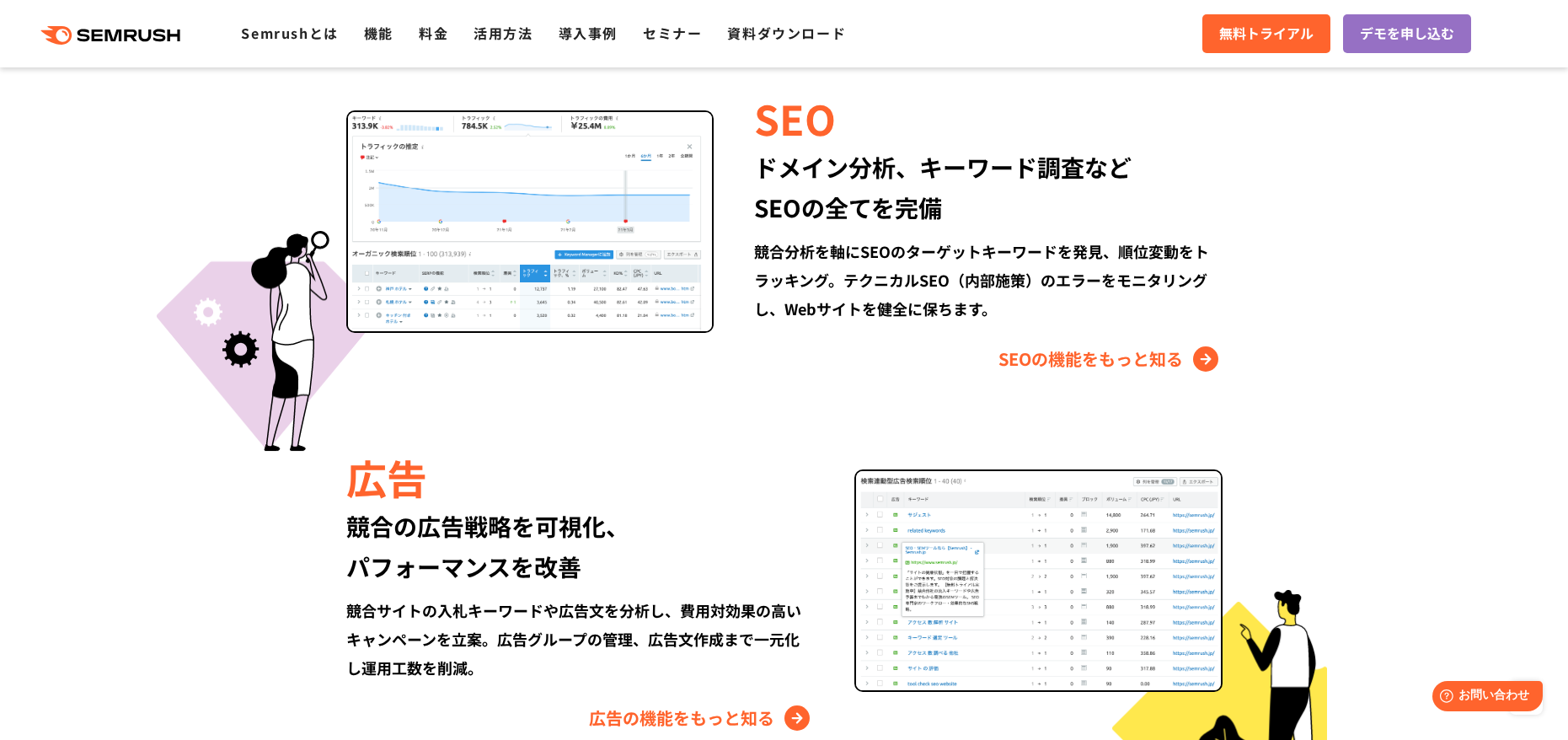
scroll to position [1433, 0]
